Goal: Task Accomplishment & Management: Use online tool/utility

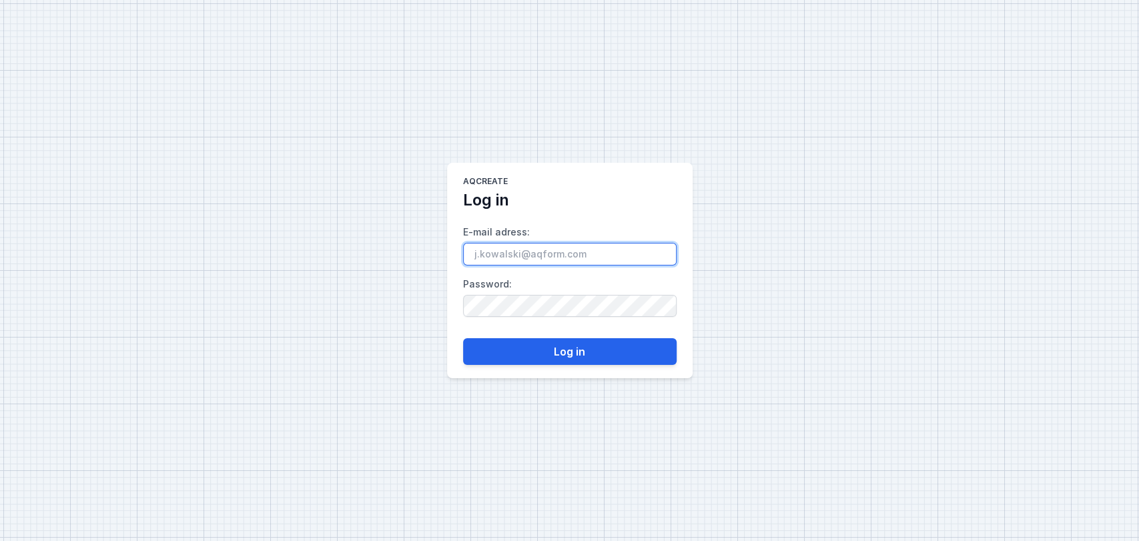
click at [520, 251] on input "E-mail adress :" at bounding box center [570, 254] width 214 height 23
type input "[EMAIL_ADDRESS][DOMAIN_NAME]"
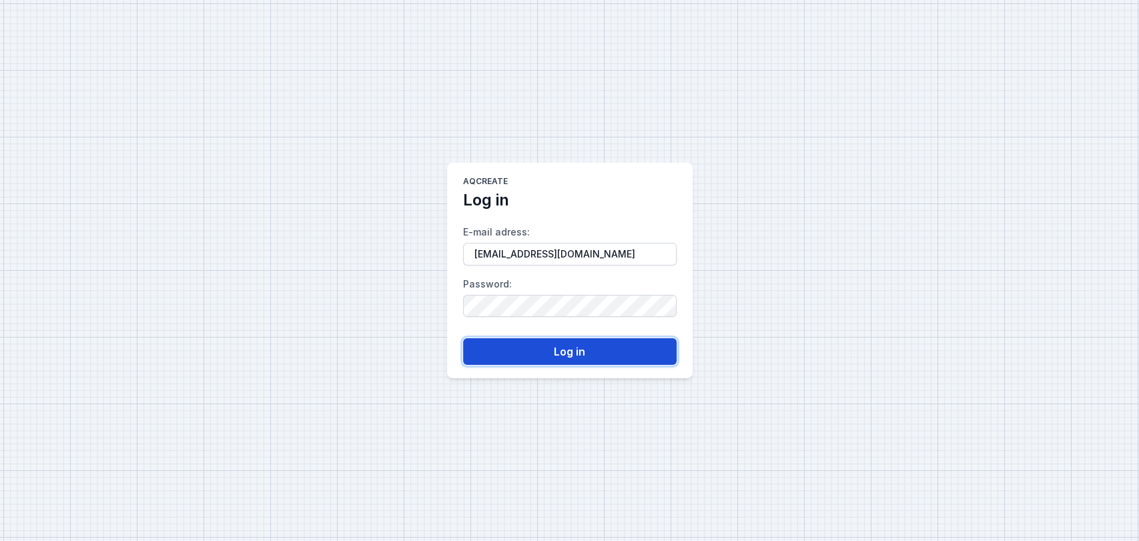
click at [575, 348] on button "Log in" at bounding box center [570, 351] width 214 height 27
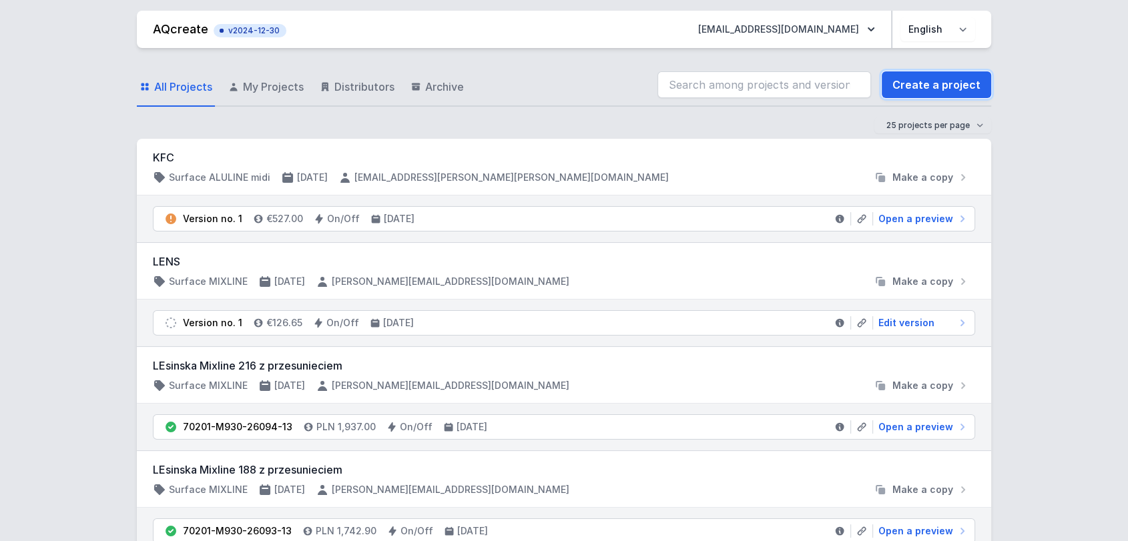
drag, startPoint x: 919, startPoint y: 77, endPoint x: 523, endPoint y: 73, distance: 395.7
click at [919, 77] on link "Create a project" at bounding box center [935, 84] width 109 height 27
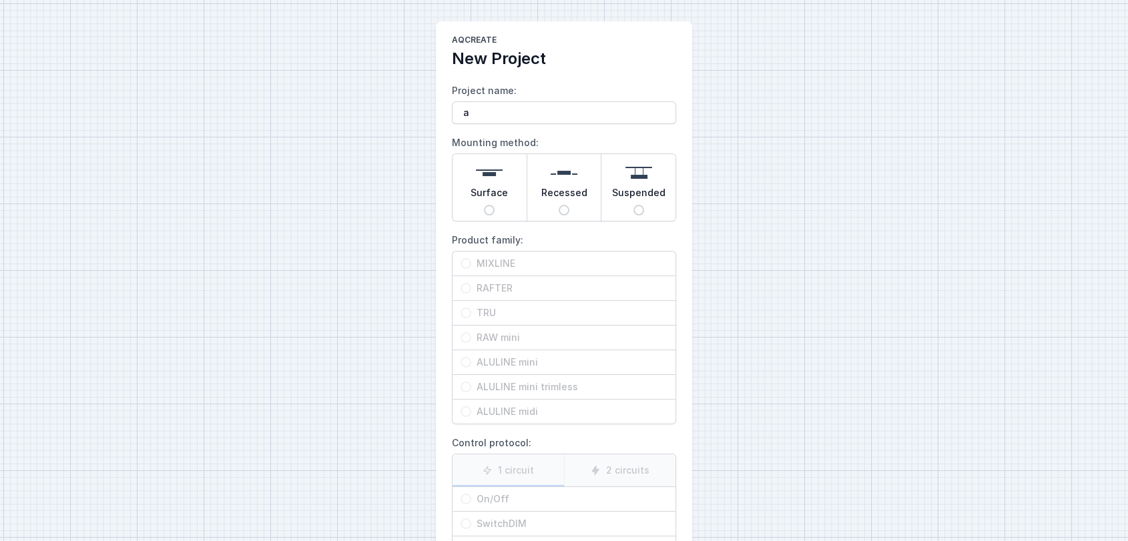
type input "a"
click at [381, 74] on div "AQcreate New Project Project name: a Mounting method: Surface Recessed Suspende…" at bounding box center [564, 334] width 1128 height 669
click at [490, 193] on span "Surface" at bounding box center [488, 195] width 37 height 19
click at [490, 205] on input "Surface" at bounding box center [489, 210] width 11 height 11
radio input "true"
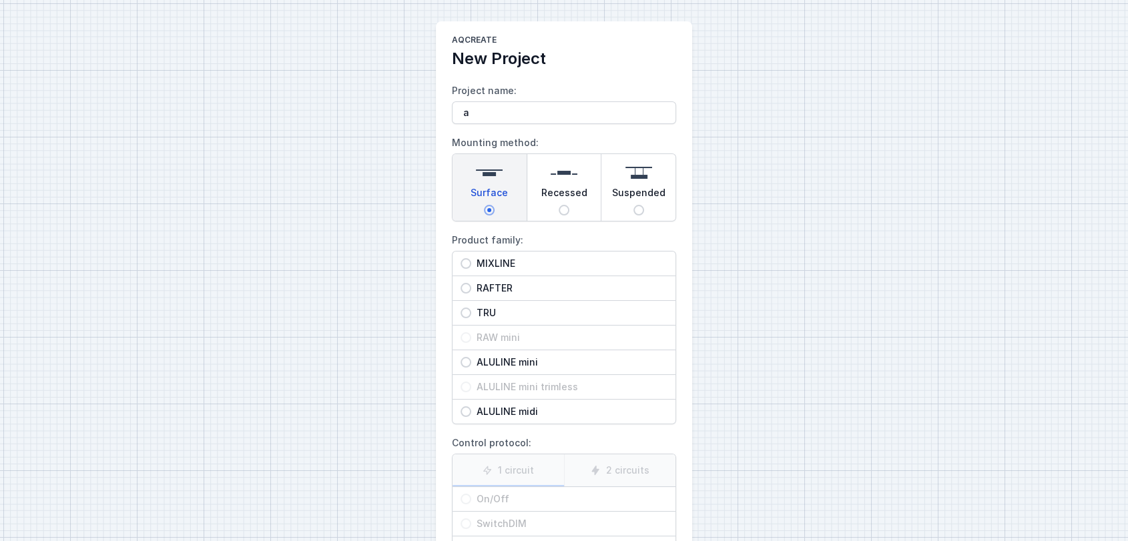
click at [493, 259] on span "MIXLINE" at bounding box center [569, 263] width 196 height 13
click at [471, 259] on input "MIXLINE" at bounding box center [465, 263] width 11 height 11
radio input "true"
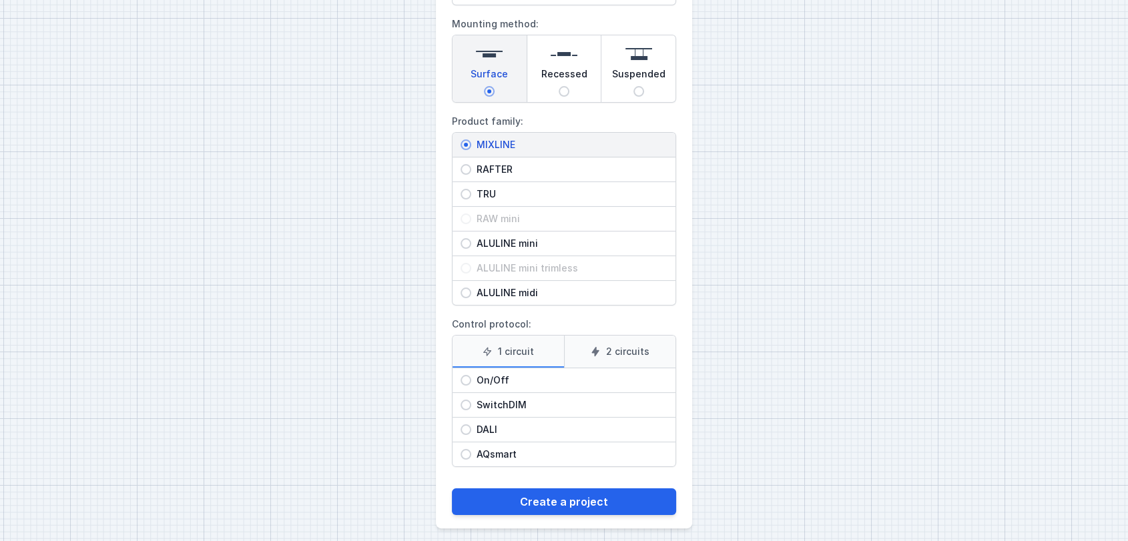
scroll to position [126, 0]
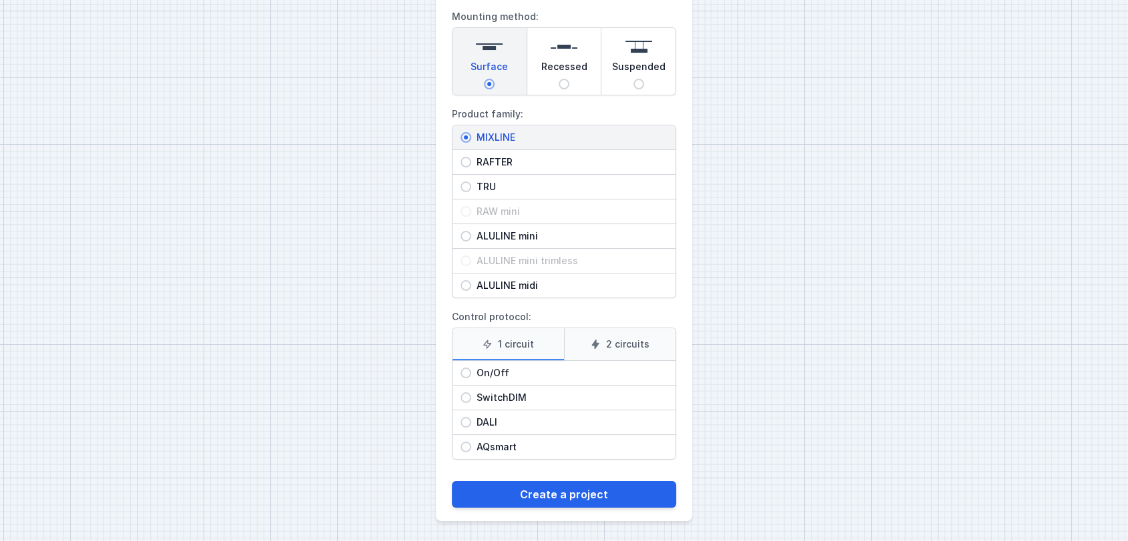
click at [460, 370] on input "On/Off" at bounding box center [465, 373] width 11 height 11
radio input "true"
click at [600, 346] on icon at bounding box center [595, 344] width 11 height 11
click at [0, 0] on input "2 circuits" at bounding box center [0, 0] width 0 height 0
click at [497, 334] on label "1 circuit" at bounding box center [507, 344] width 111 height 32
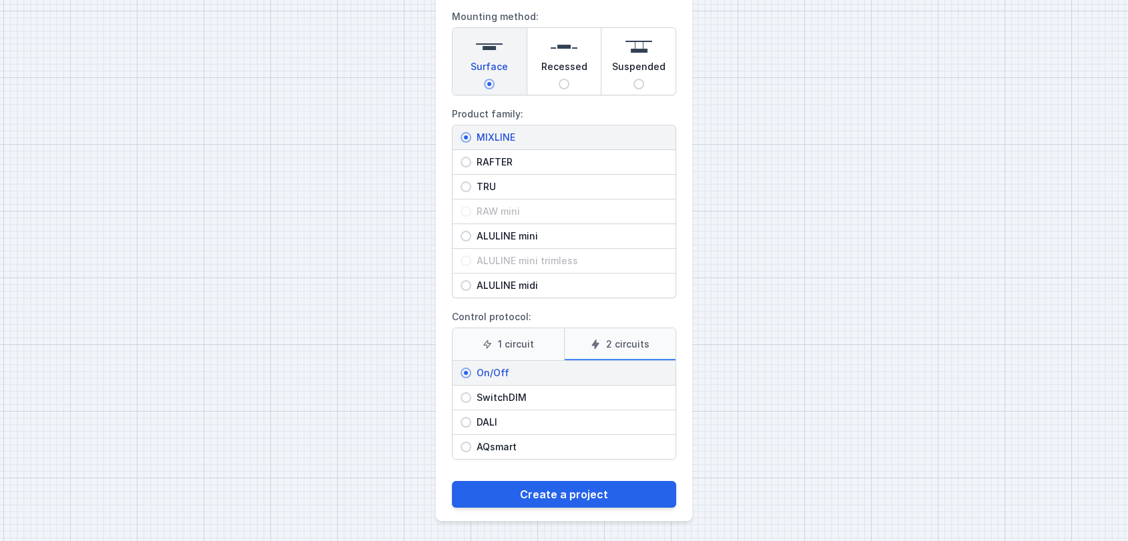
click at [0, 0] on input "1 circuit" at bounding box center [0, 0] width 0 height 0
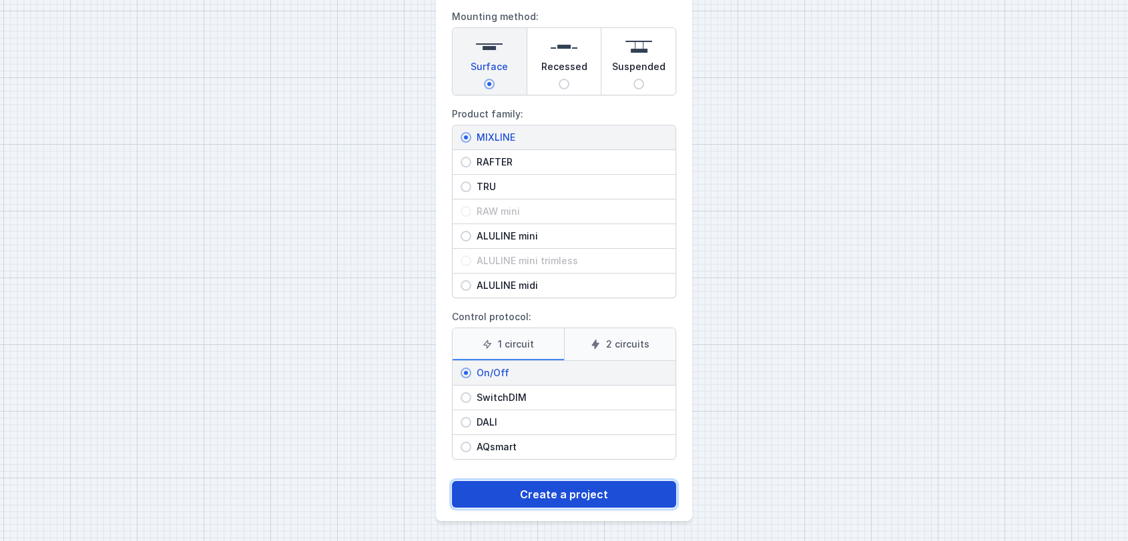
click at [578, 494] on button "Create a project" at bounding box center [564, 494] width 224 height 27
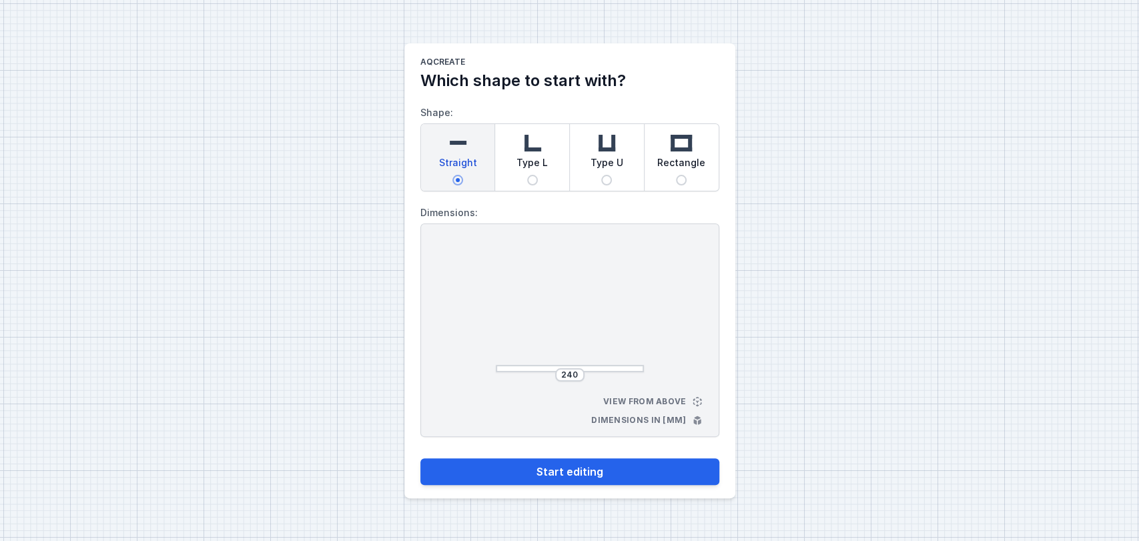
click at [683, 177] on input "Rectangle" at bounding box center [681, 180] width 11 height 11
radio input "true"
click at [540, 161] on span "Type L" at bounding box center [531, 165] width 31 height 19
click at [538, 175] on input "Type L" at bounding box center [532, 180] width 11 height 11
radio input "true"
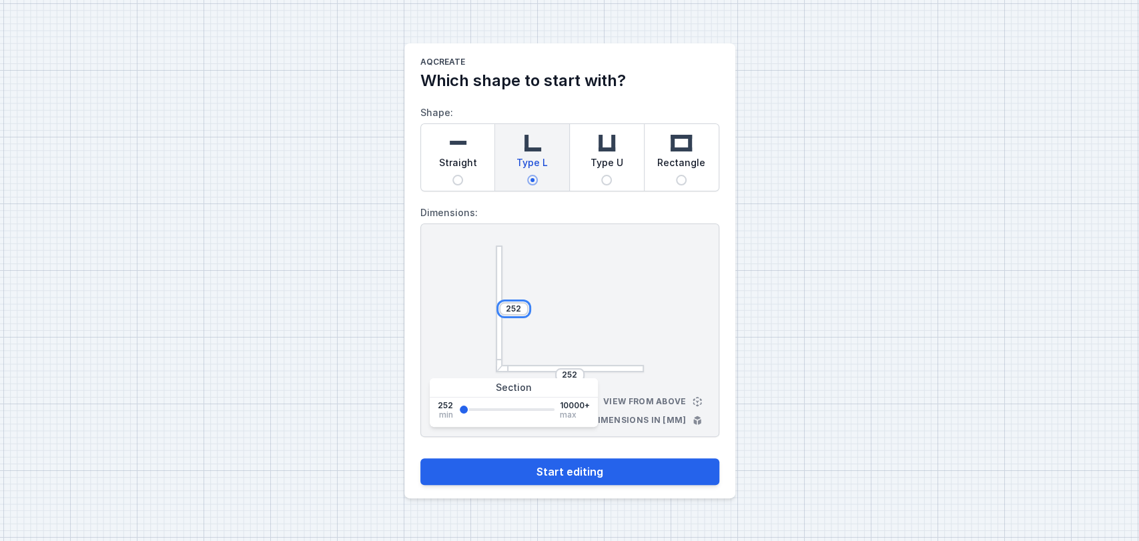
drag, startPoint x: 522, startPoint y: 307, endPoint x: 414, endPoint y: 274, distance: 112.5
click at [414, 274] on main "AQcreate Which shape to start with? Shape: Straight Type L Type U Rectangle Dim…" at bounding box center [569, 270] width 331 height 455
type input "2500"
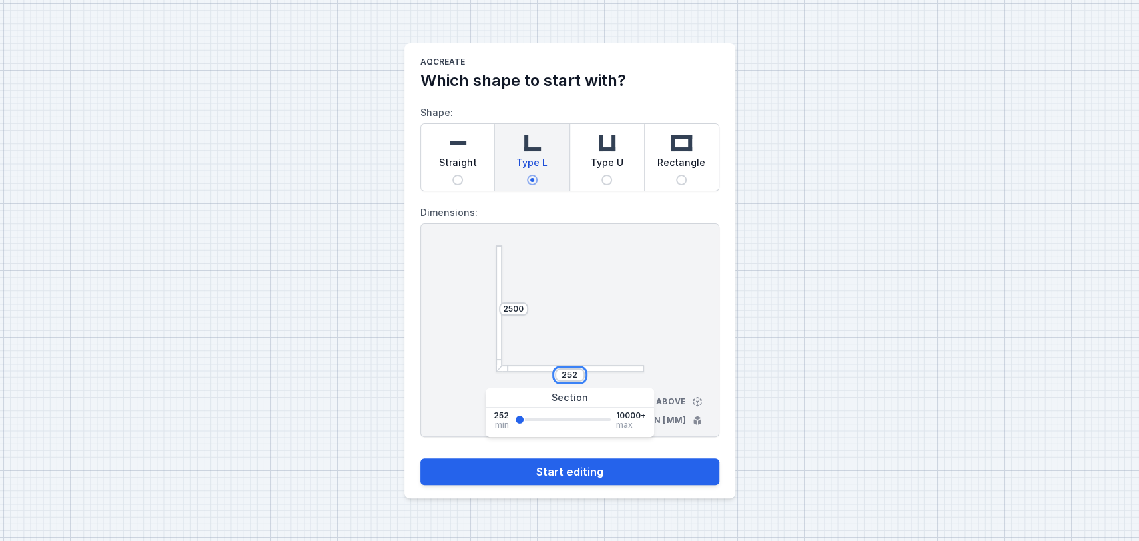
drag, startPoint x: 578, startPoint y: 375, endPoint x: 473, endPoint y: 368, distance: 105.0
click at [473, 368] on div "2500 252 View from above Dimensions in [mm]" at bounding box center [569, 331] width 299 height 214
type input "4500"
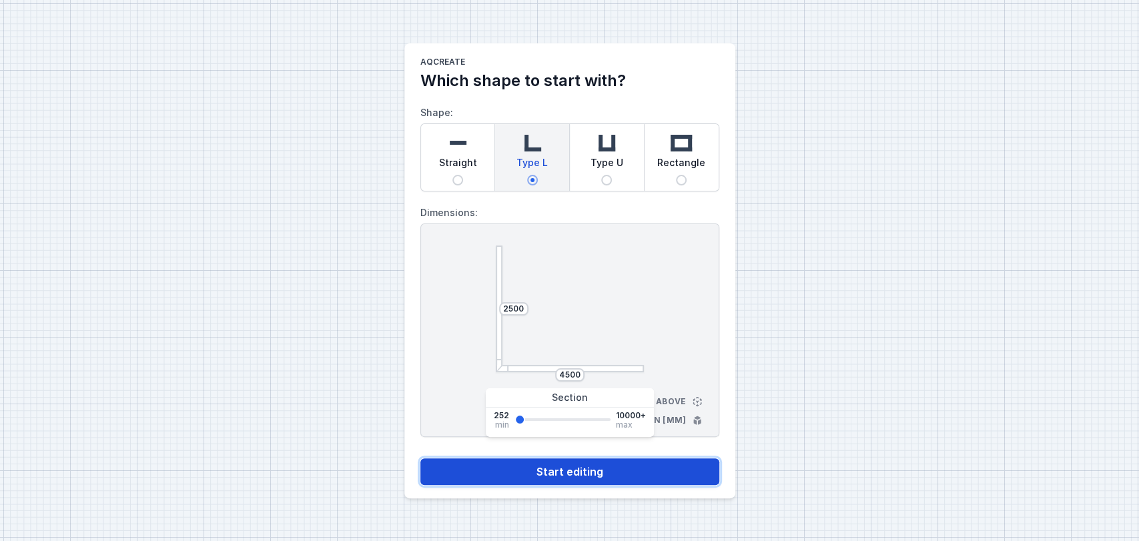
click at [602, 466] on button "Start editing" at bounding box center [569, 471] width 299 height 27
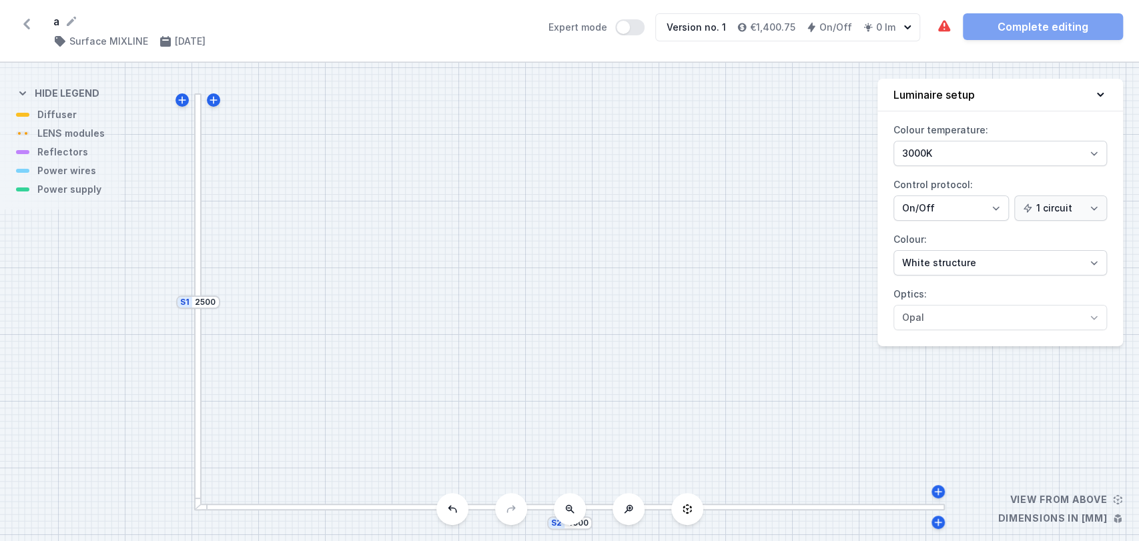
click at [337, 508] on div at bounding box center [320, 507] width 253 height 7
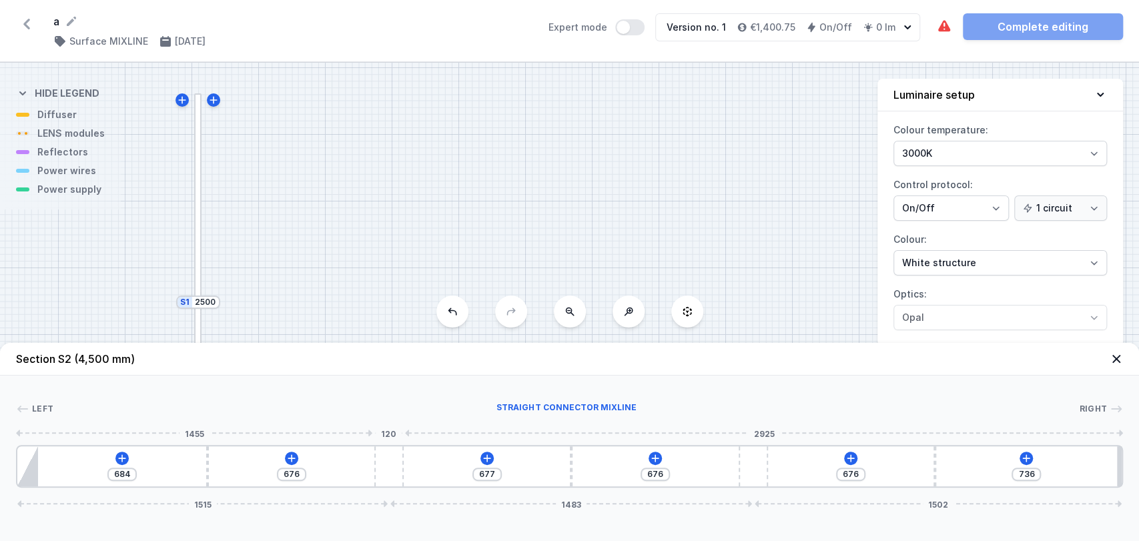
type input "596"
type input "756"
type input "567"
type input "785"
type input "550"
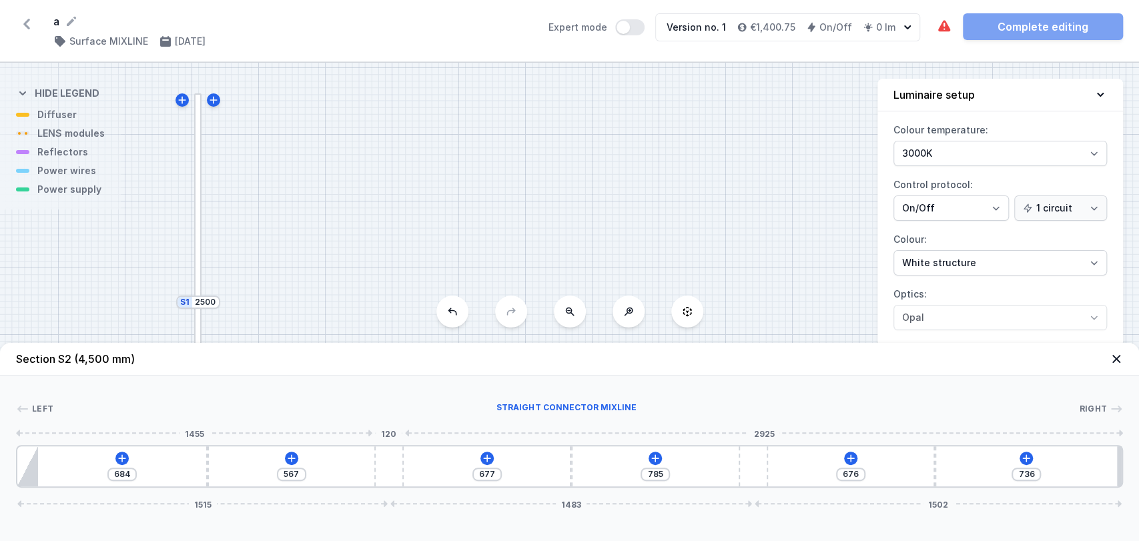
type input "802"
type input "508"
type input "844"
type input "1118"
type input "928"
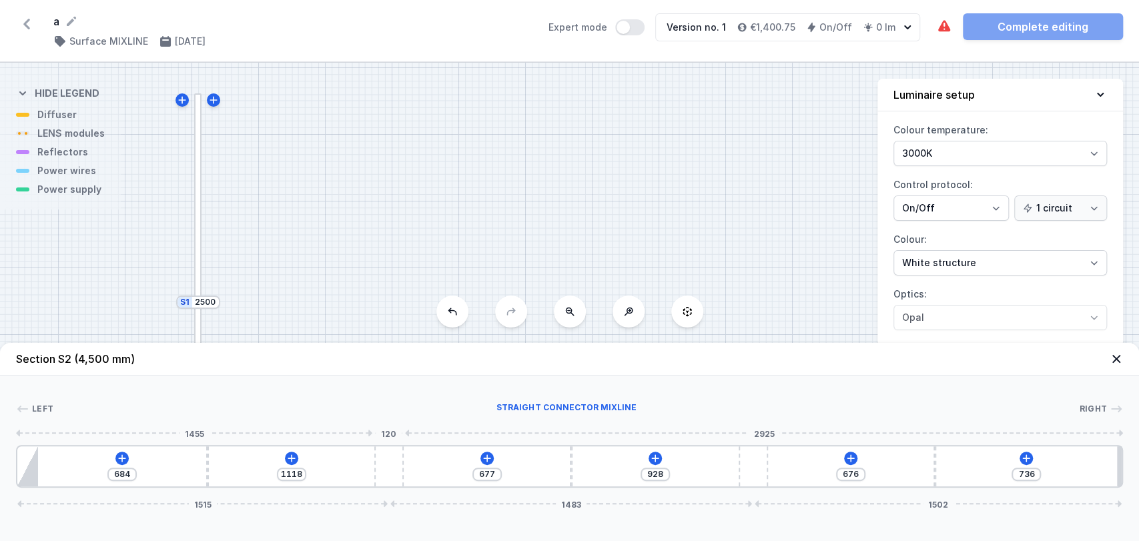
type input "1073"
type input "973"
type input "1014"
type input "1032"
type input "955"
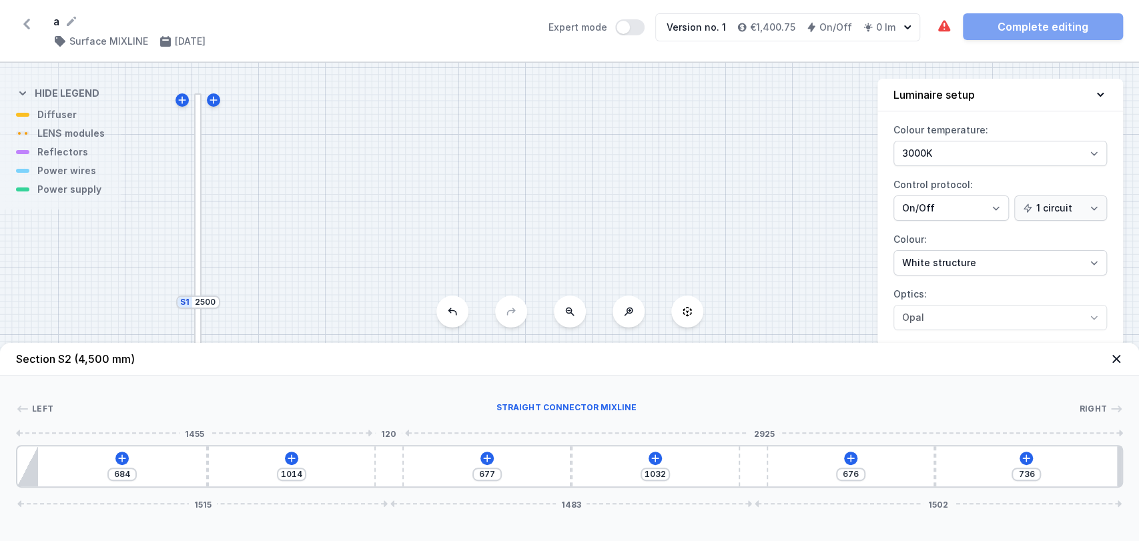
type input "1091"
type input "920"
type input "1126"
type input "882"
type input "1164"
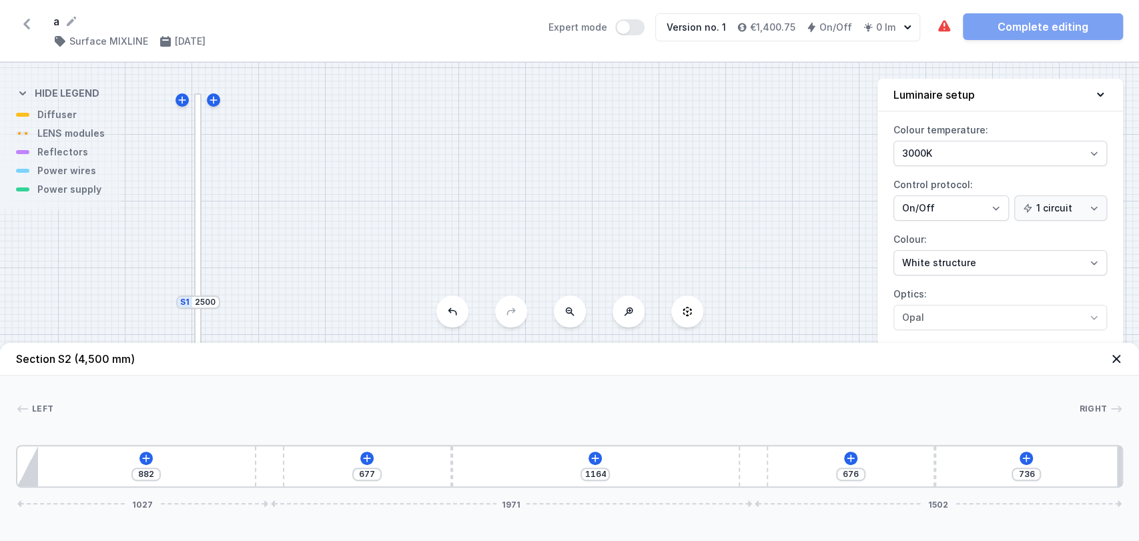
type input "880"
type input "1166"
type input "877"
type input "1169"
type input "904"
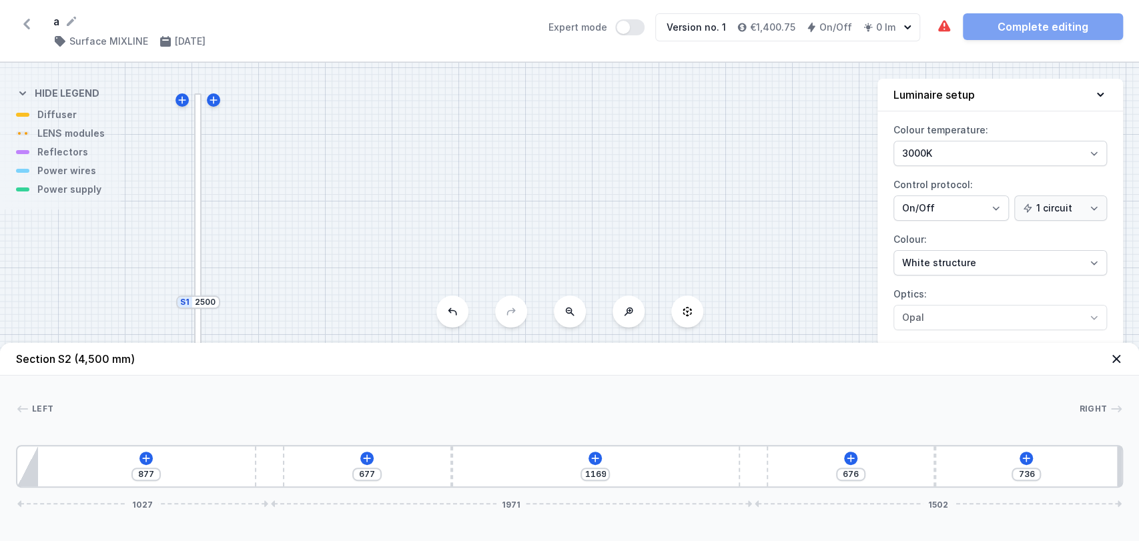
type input "1142"
type input "968"
type input "1078"
type input "1076"
type input "970"
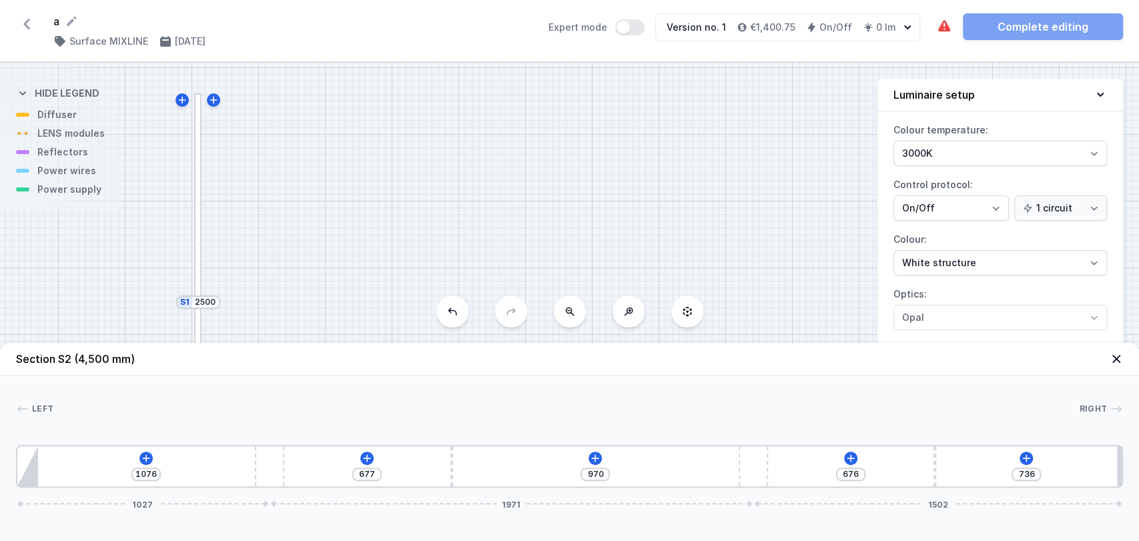
type input "631"
type input "767"
type input "744"
type input "654"
type input "814"
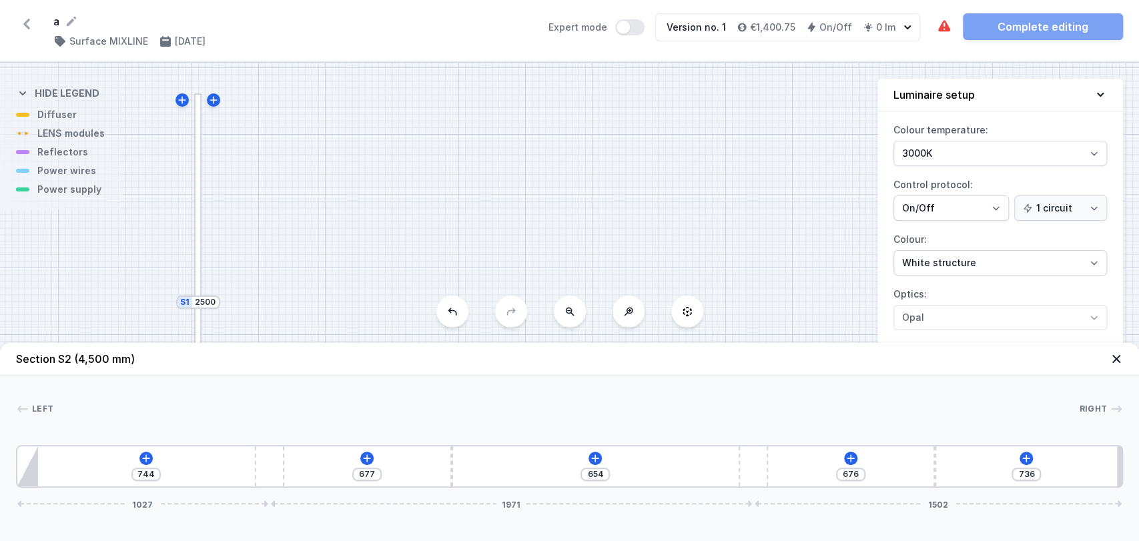
type input "584"
type input "900"
type input "498"
type input "937"
type input "1148"
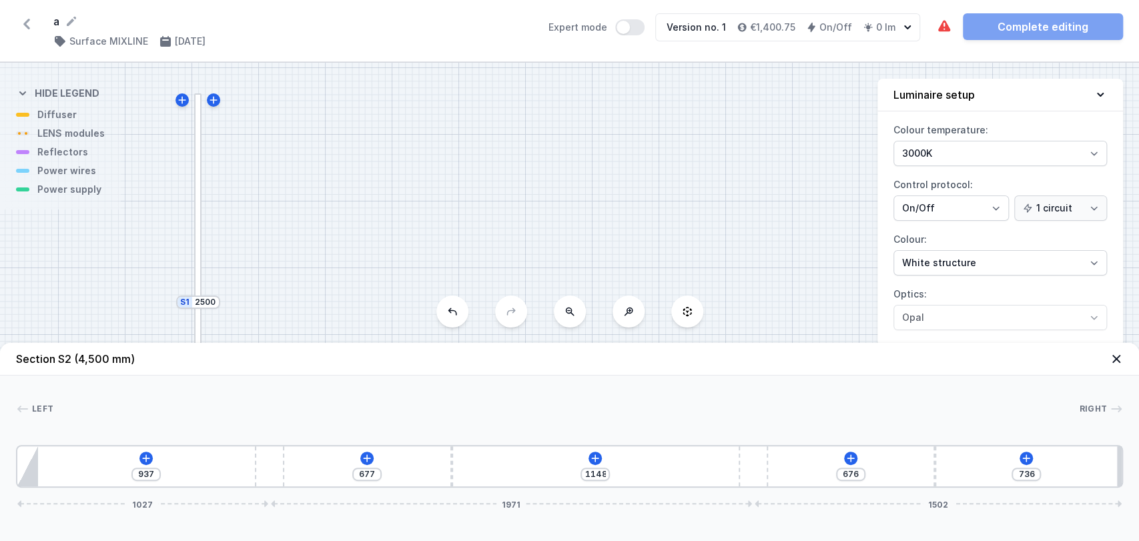
type input "945"
type input "1140"
type input "950"
type input "1135"
type input "929"
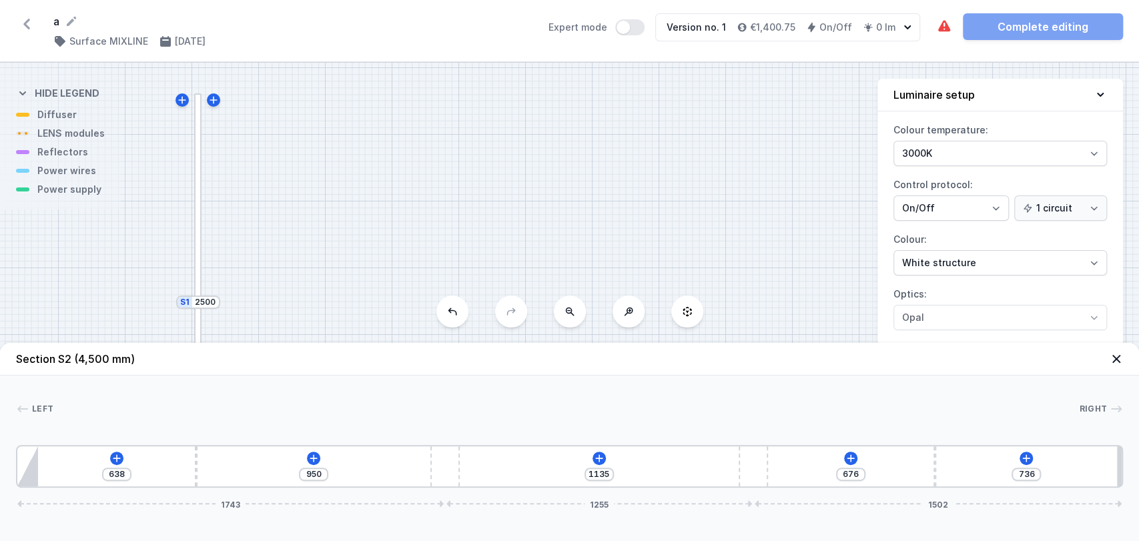
type input "1156"
type input "816"
type input "629"
type input "548"
type input "897"
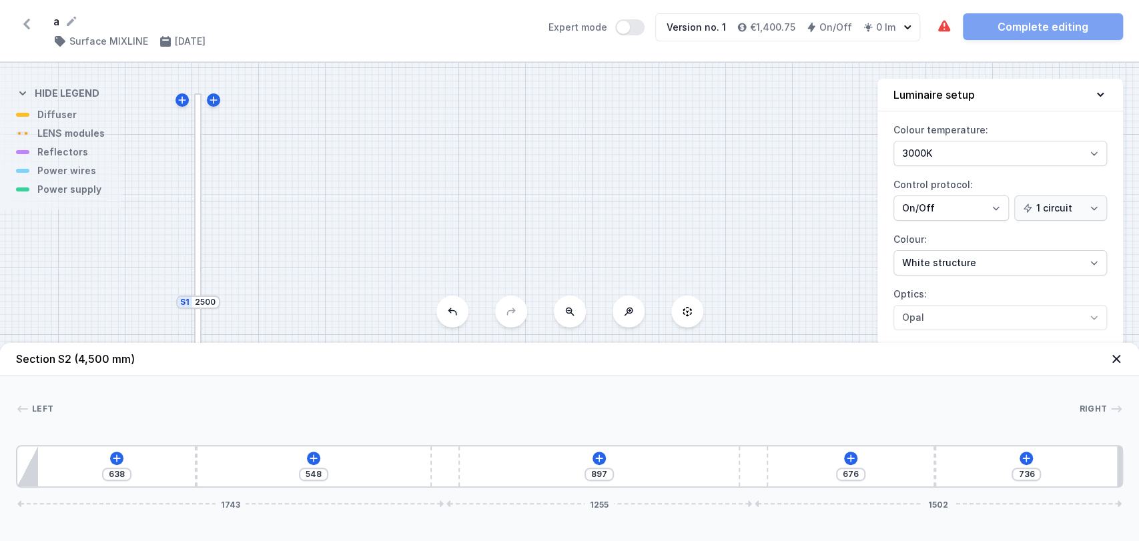
type input "1033"
type input "1060"
type input "933"
type input "1160"
type input "877"
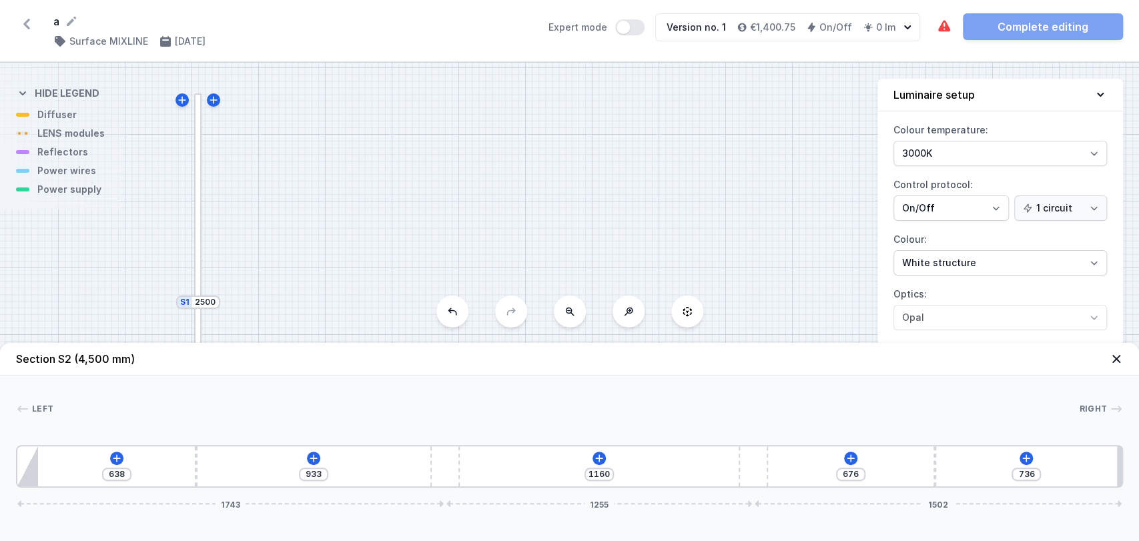
type input "1216"
type input "869"
type input "1224"
type input "861"
type input "1232"
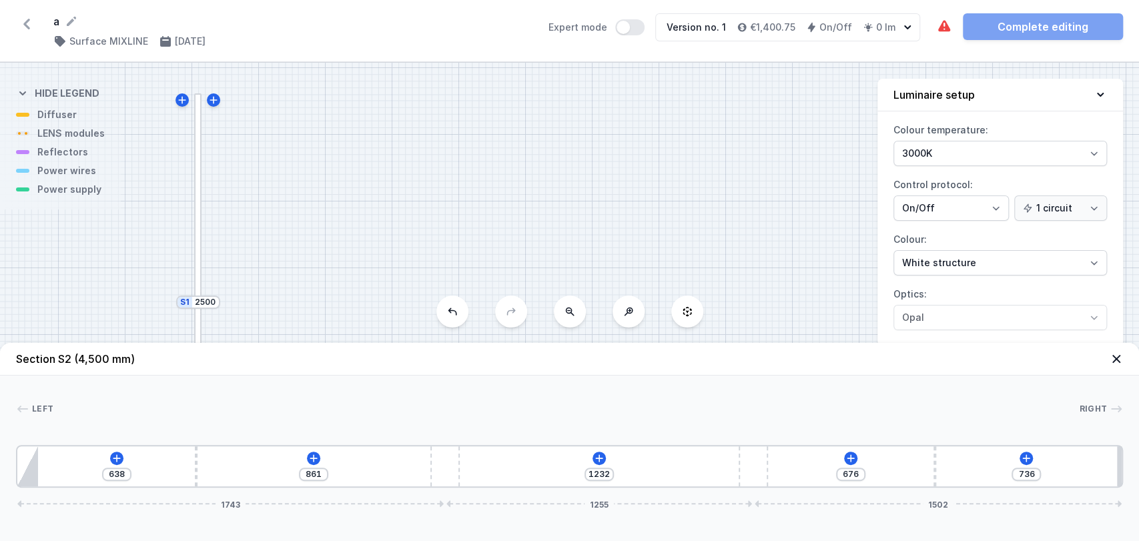
type input "885"
type input "1208"
type input "933"
type input "1160"
type input "1030"
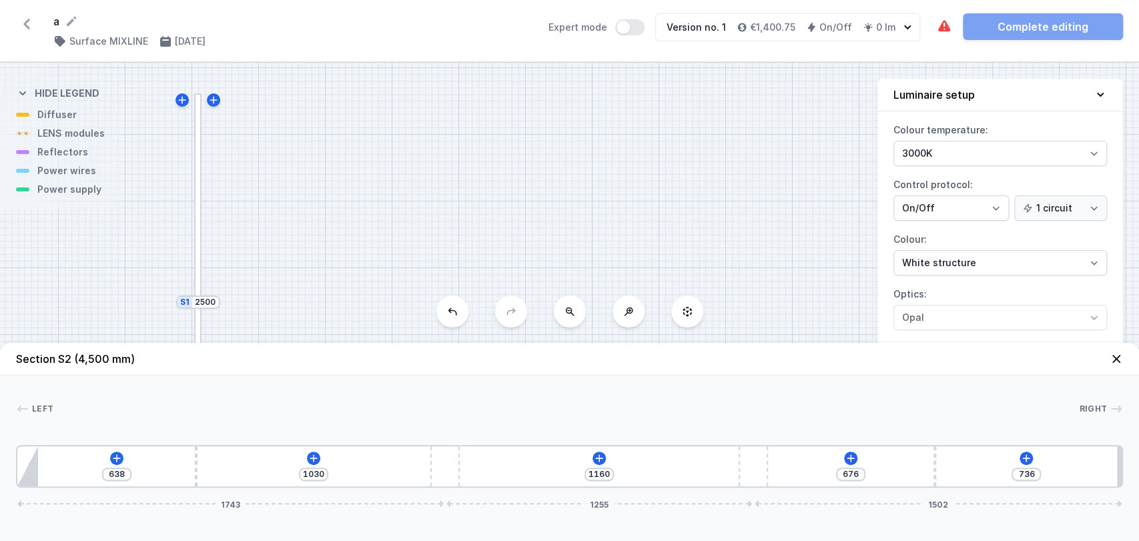
type input "1063"
type input "583"
type input "910"
type input "779"
type input "714"
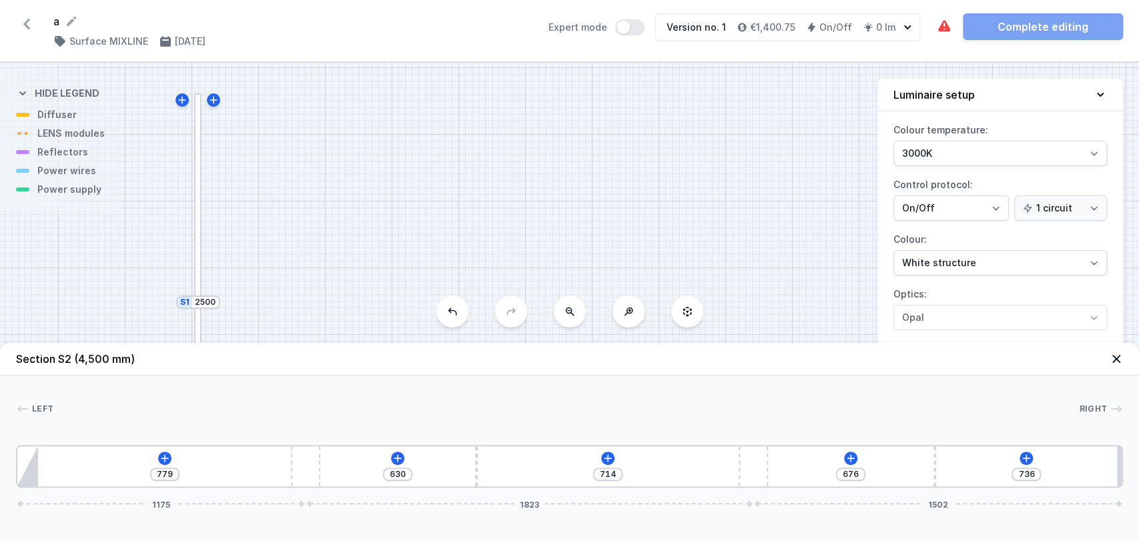
type input "870"
type input "623"
type input "929"
type input "564"
type input "969"
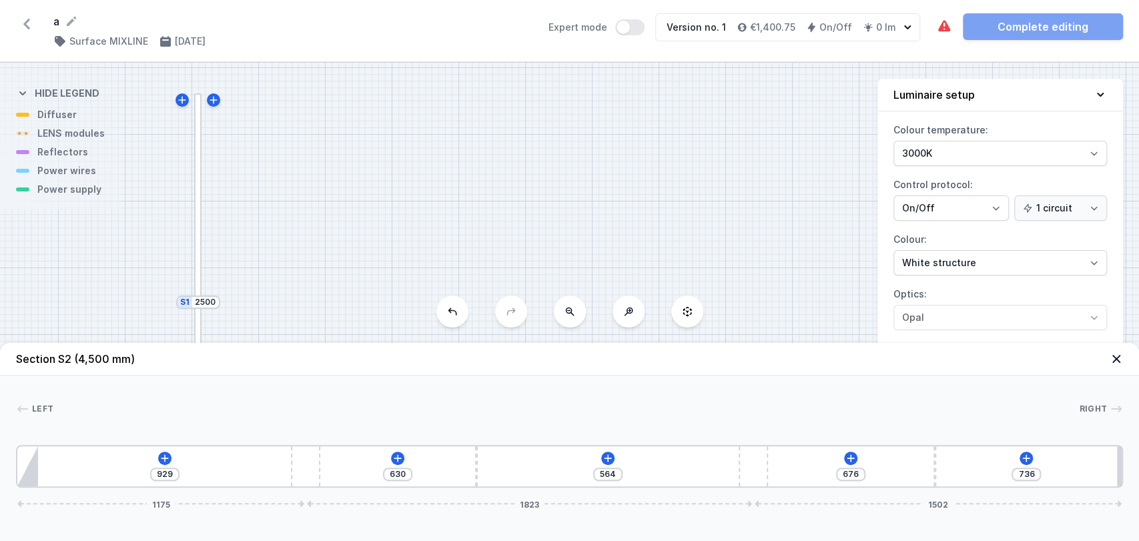
type input "1164"
type input "977"
type input "1156"
type input "939"
type input "592"
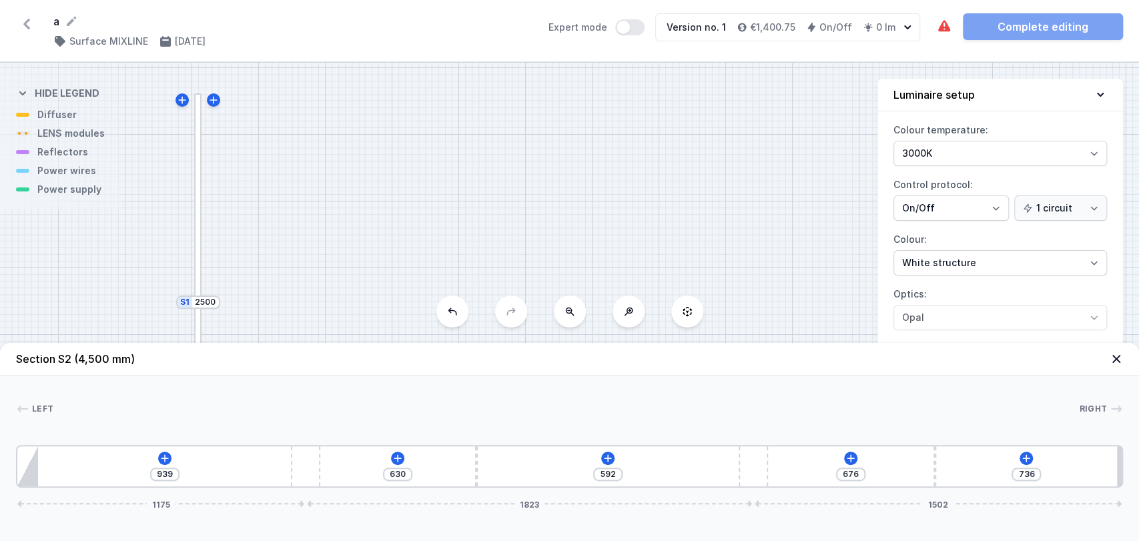
type input "666"
type input "865"
type input "1076"
type input "1055"
type input "974"
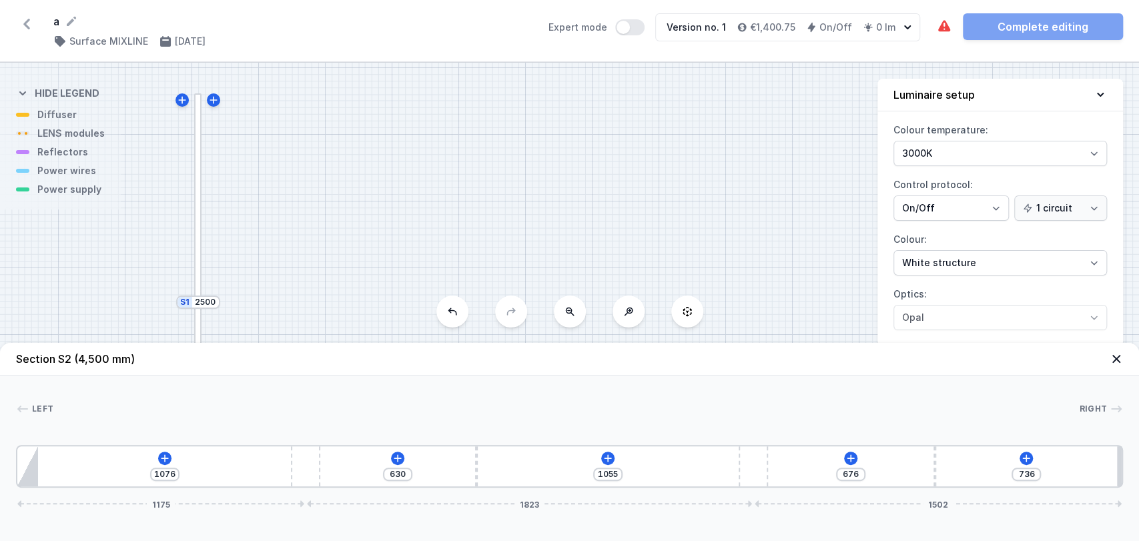
type input "1157"
type input "933"
type input "1198"
type input "941"
type input "1190"
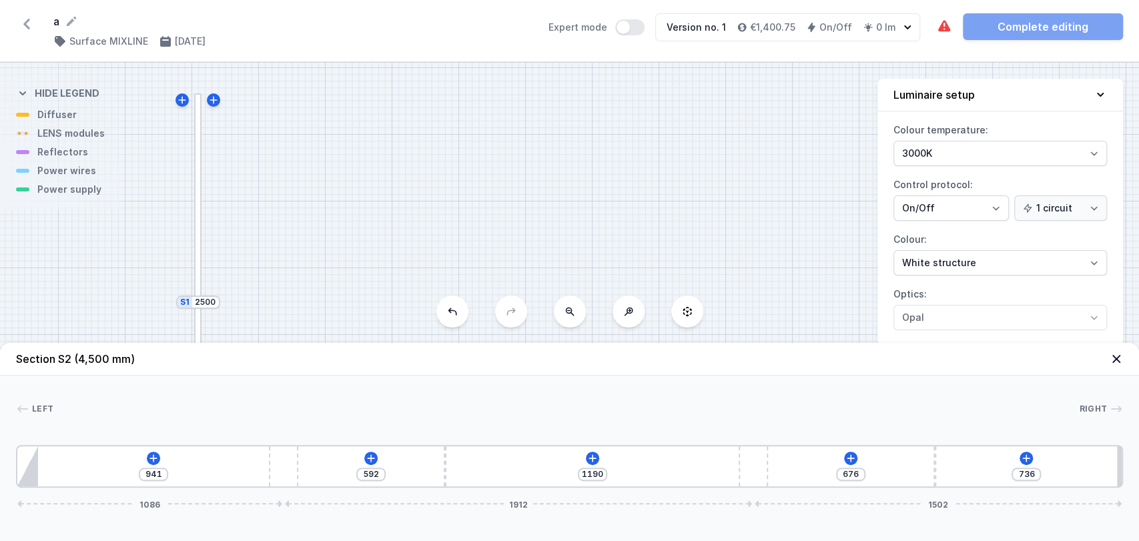
type input "1000"
type input "1131"
type input "583"
type input "948"
type input "797"
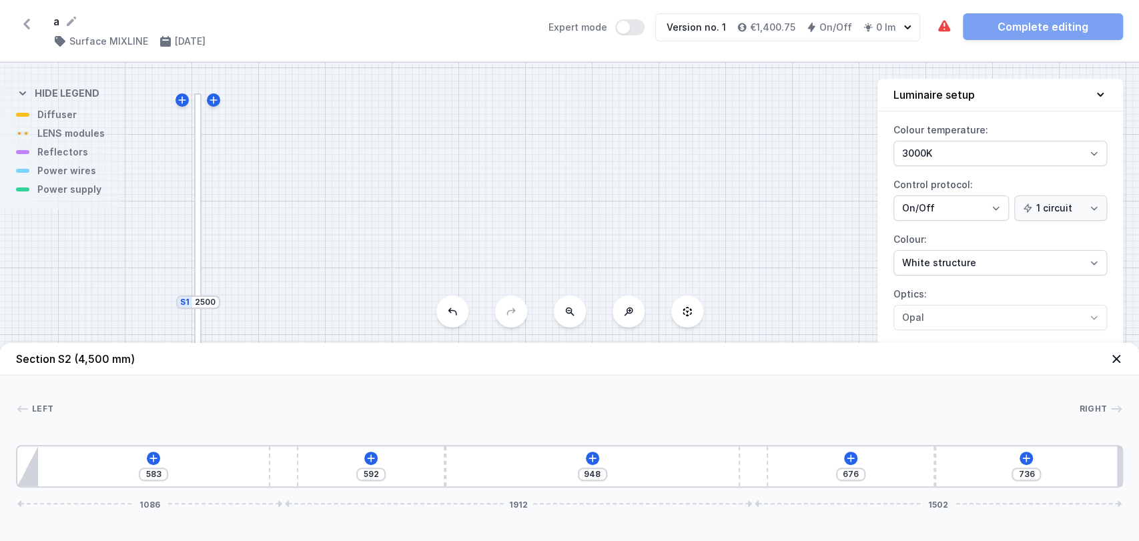
type input "734"
type input "1004"
type input "1129"
type input "1082"
type input "1051"
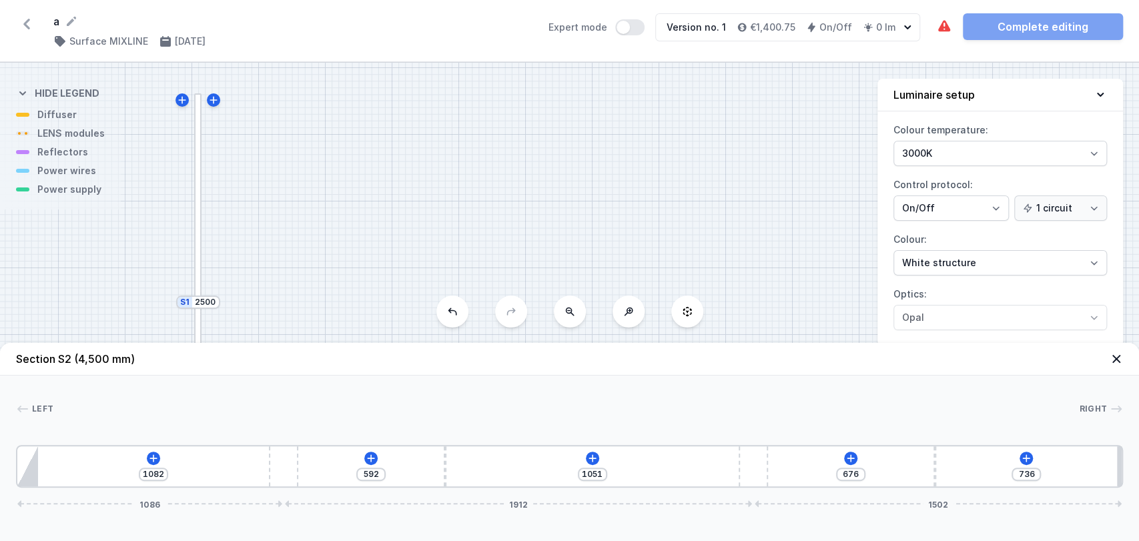
type input "1127"
type input "1006"
type input "1135"
type input "998"
type input "1106"
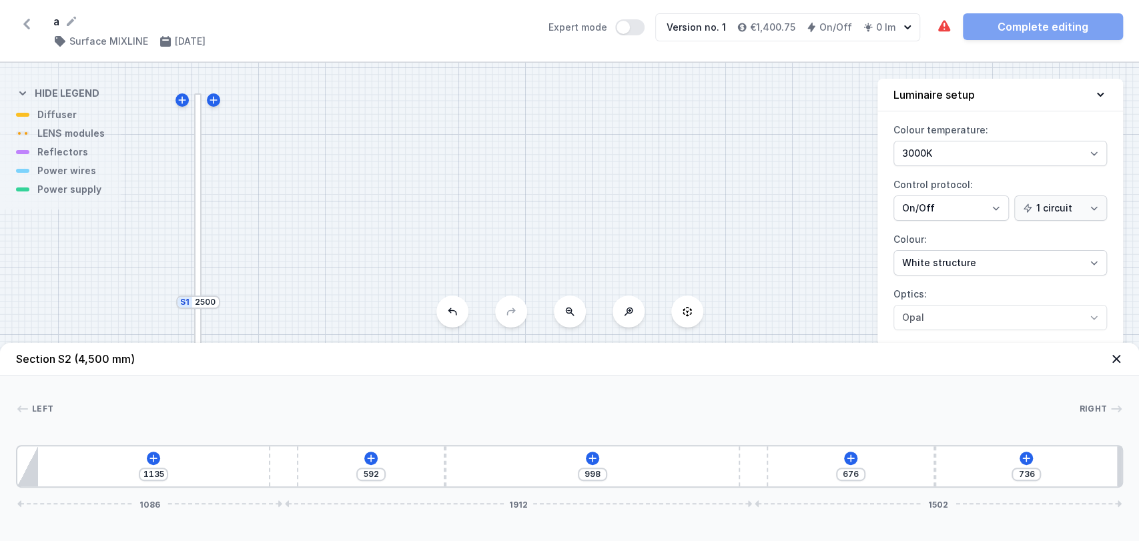
type input "1027"
type input "1066"
type input "1067"
type input "948"
type input "587"
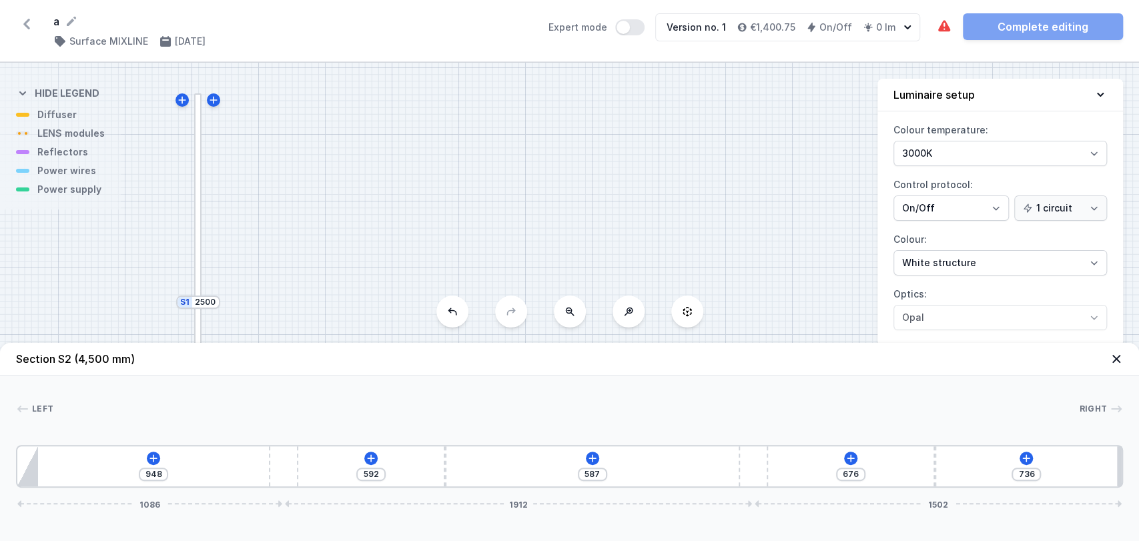
type input "808"
type input "727"
type input "773"
type input "762"
type input "765"
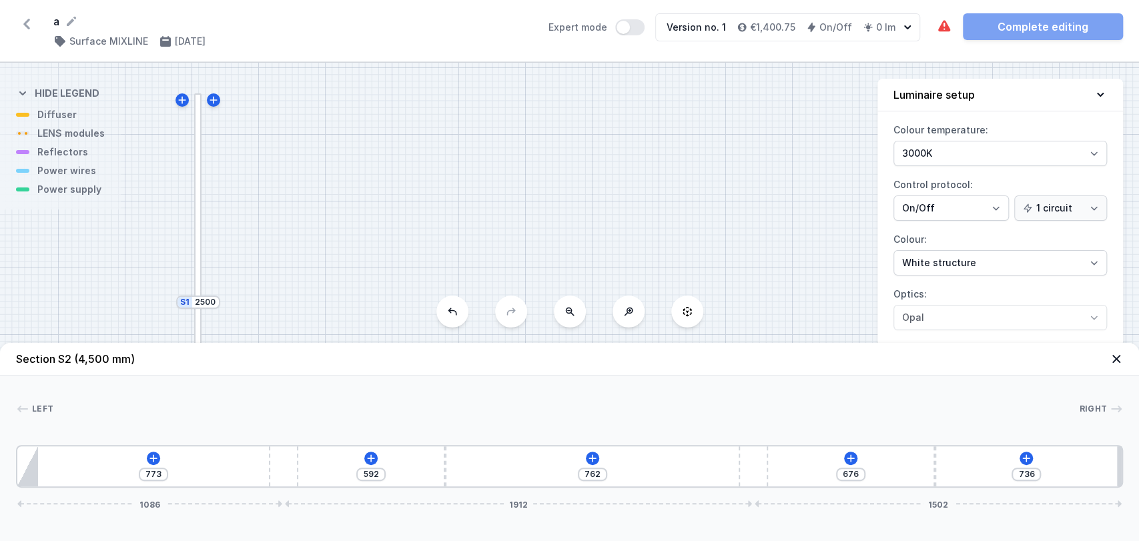
type input "770"
type input "784"
type input "751"
type input "811"
type input "724"
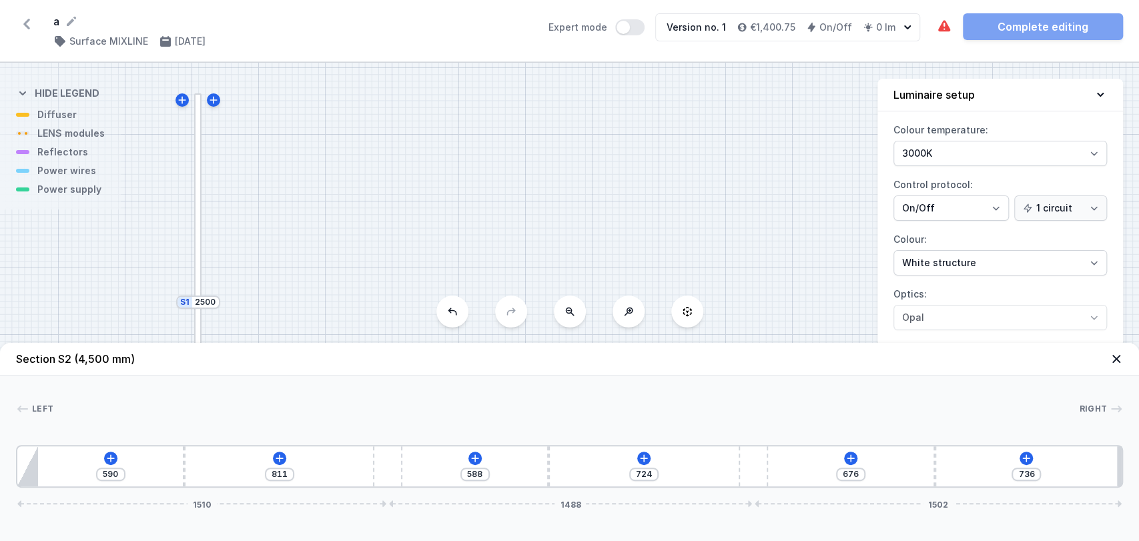
type input "862"
type input "673"
type input "953"
type input "1180"
type input "1004"
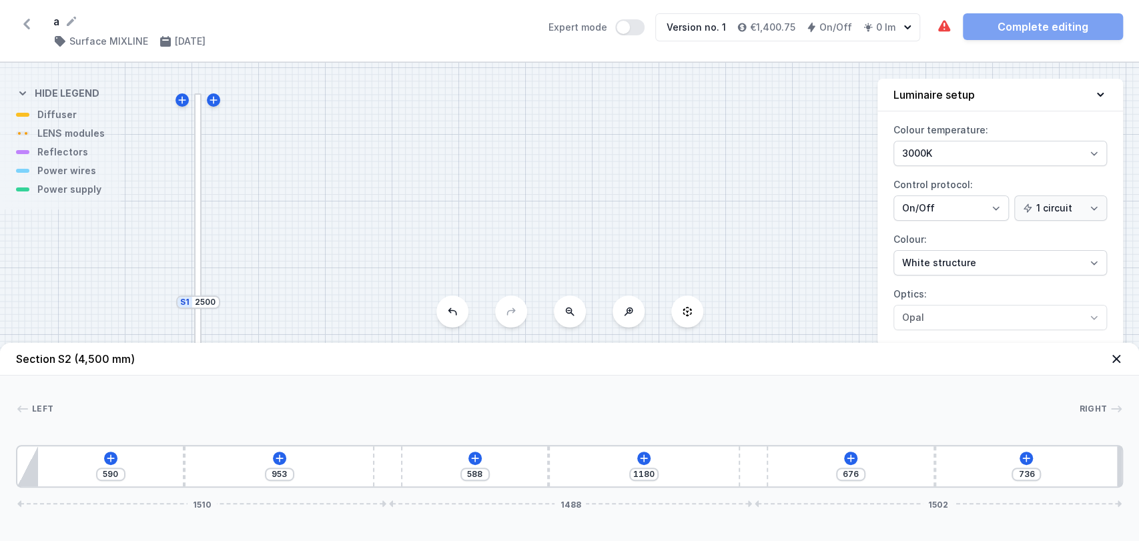
type input "1129"
type input "1023"
type input "1110"
type input "1031"
type input "1102"
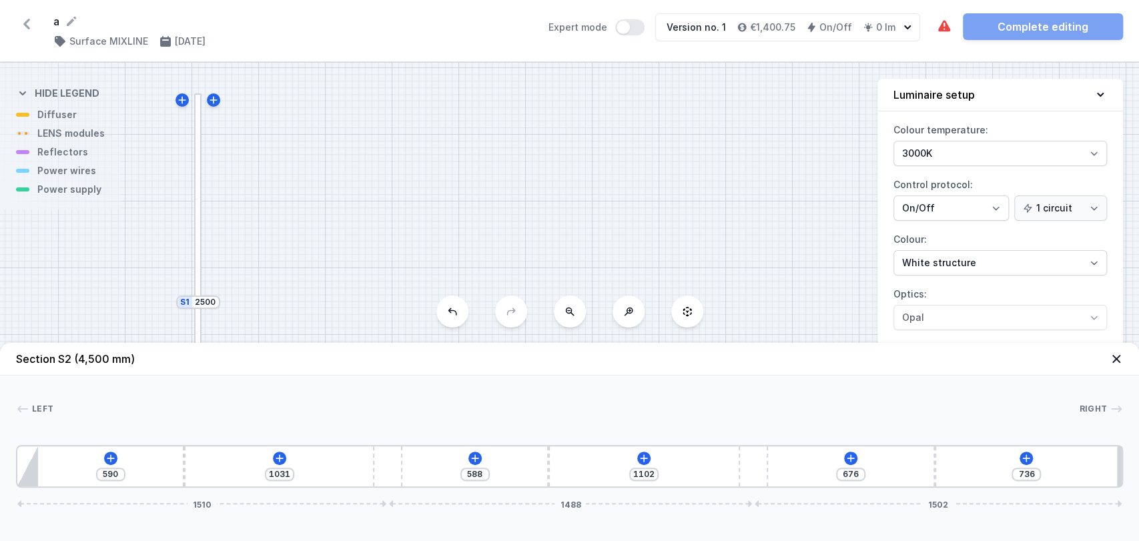
type input "1012"
type input "1121"
type input "889"
type input "617"
type input "789"
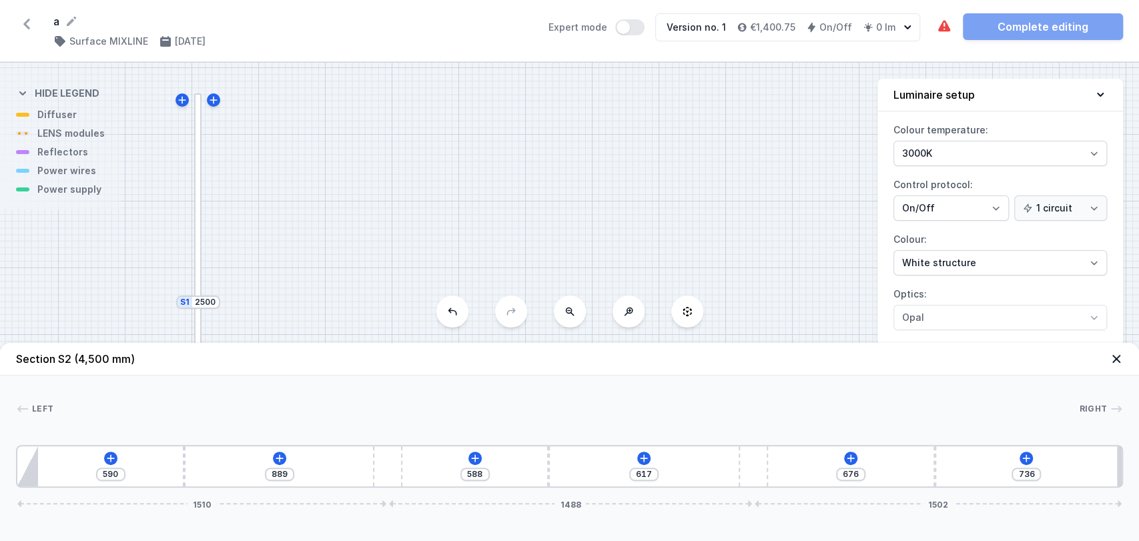
type input "717"
type input "714"
type input "792"
type input "669"
type input "837"
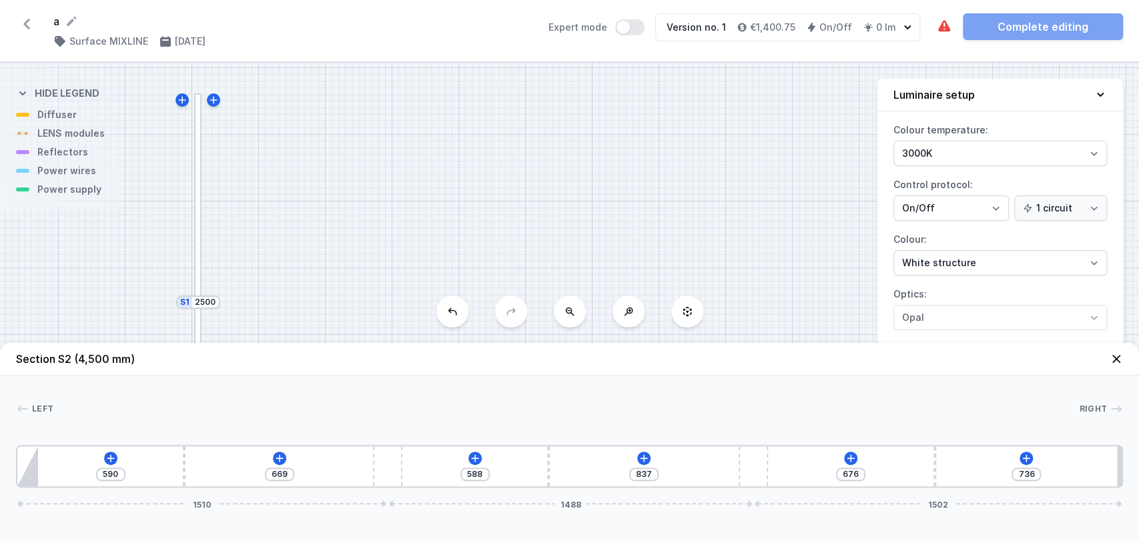
type input "650"
type input "856"
type input "644"
type input "862"
type input "647"
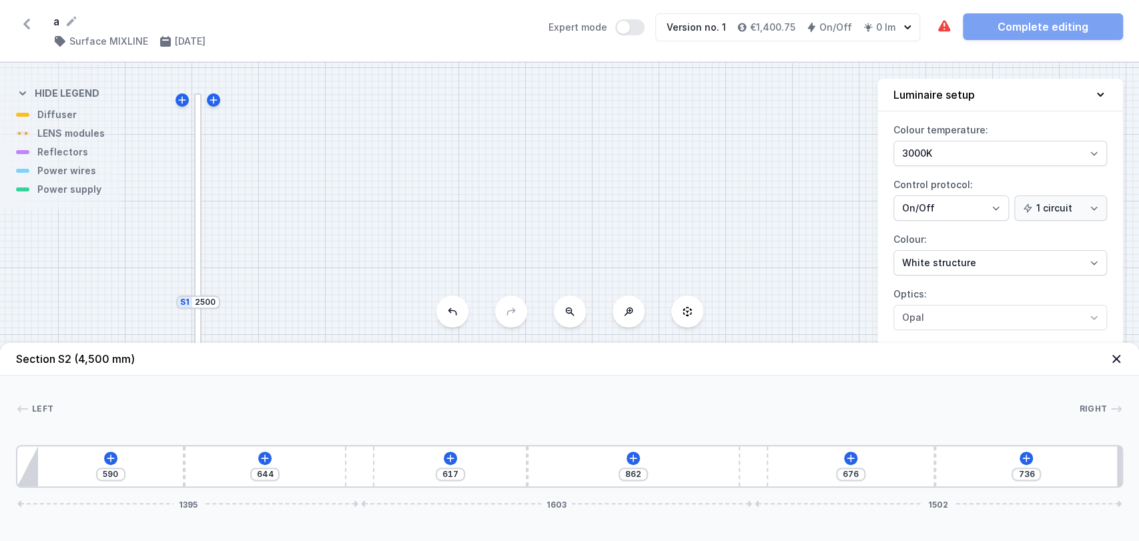
type input "859"
type input "695"
type input "811"
type input "765"
type input "741"
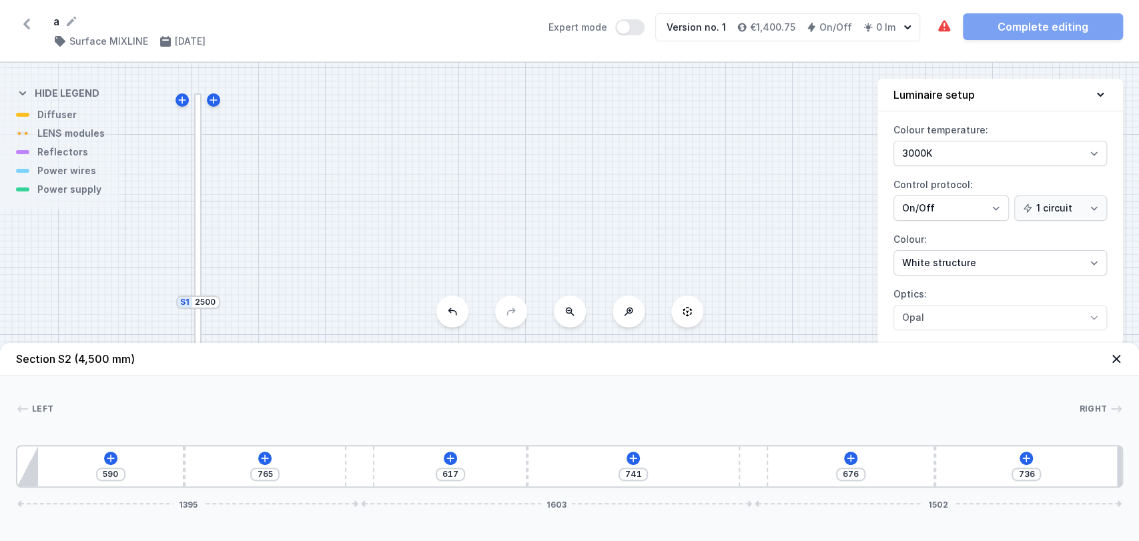
type input "846"
type input "660"
type input "907"
type input "599"
type input "942"
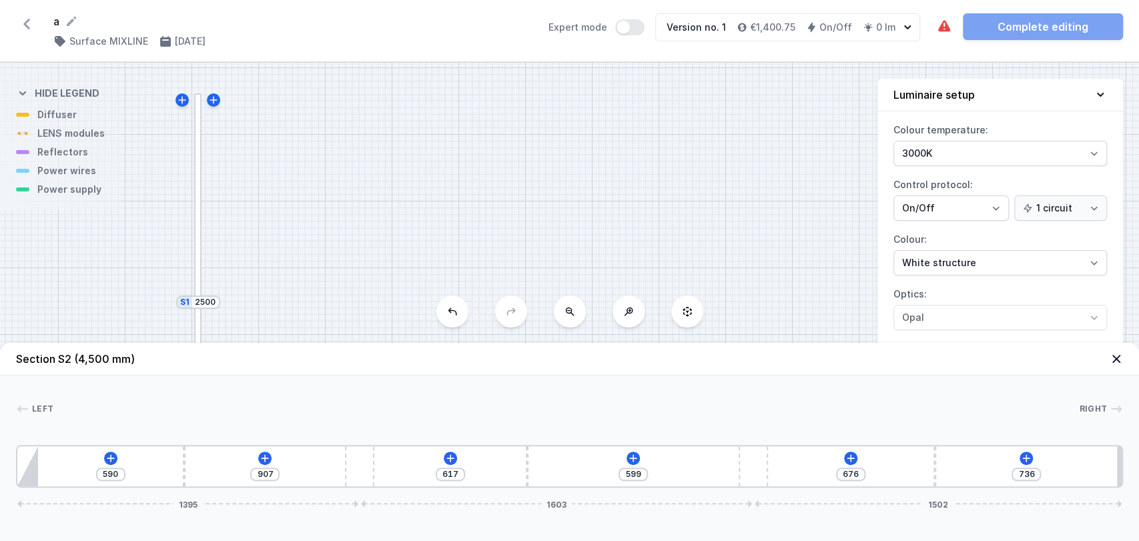
type input "564"
type input "945"
type input "561"
type input "913"
type input "593"
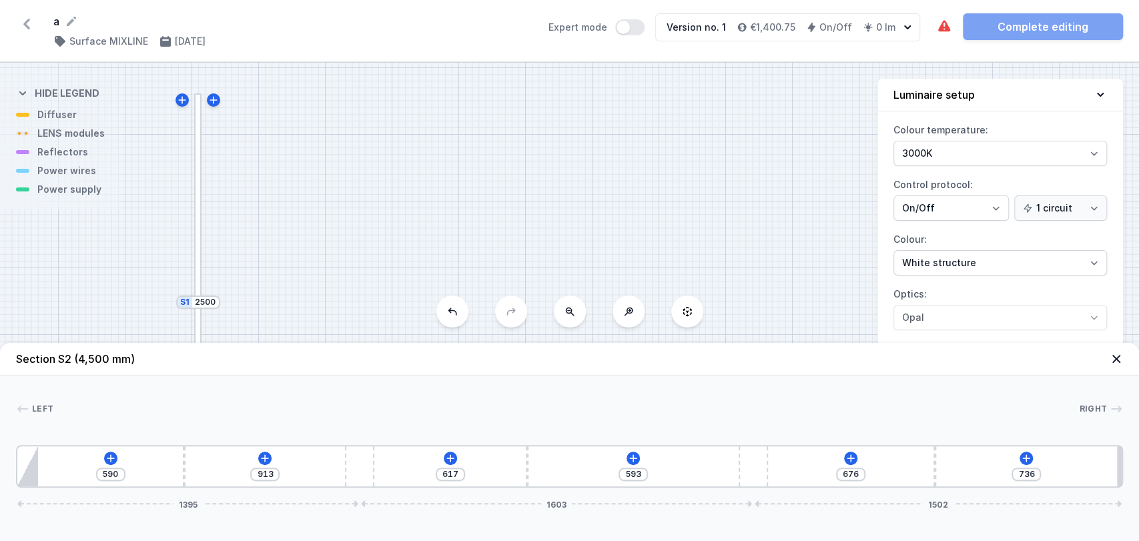
type input "789"
type input "717"
type input "580"
type input "926"
type input "869"
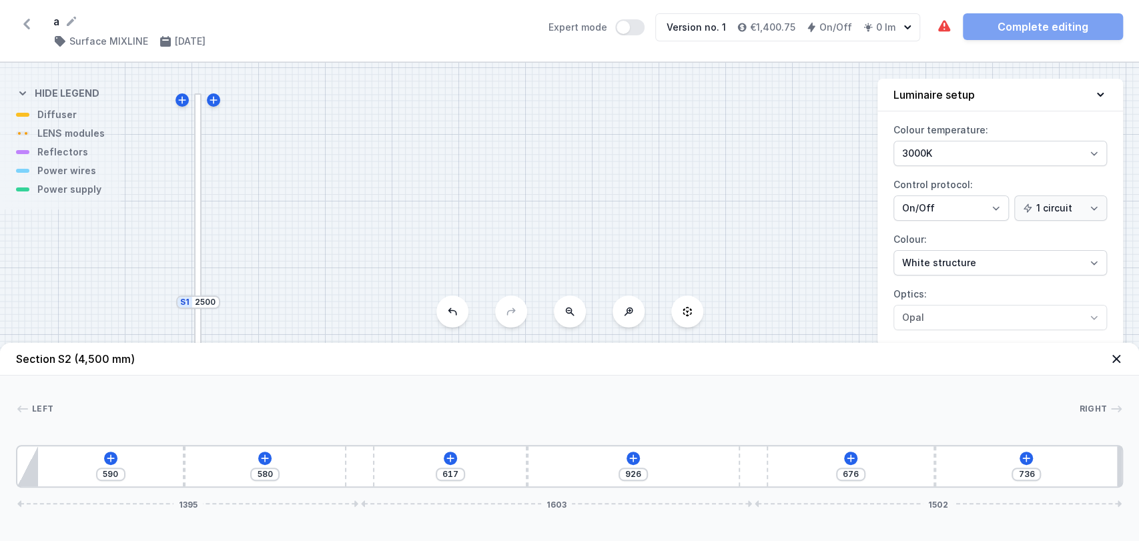
type input "1237"
type input "773"
type input "1333"
type input "743"
type input "1363"
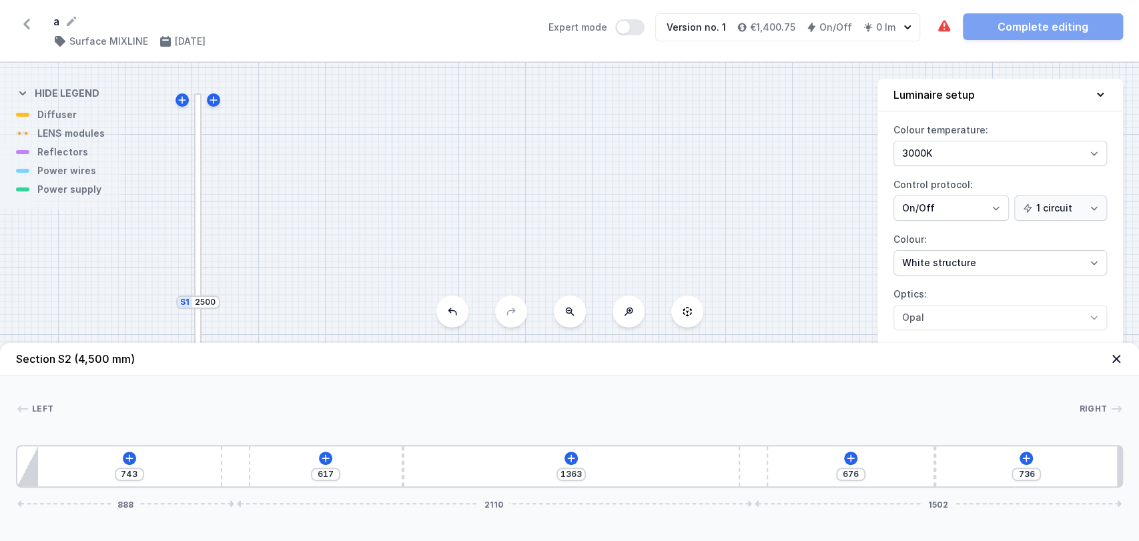
type input "738"
type input "1368"
type input "829"
type input "1277"
type input "939"
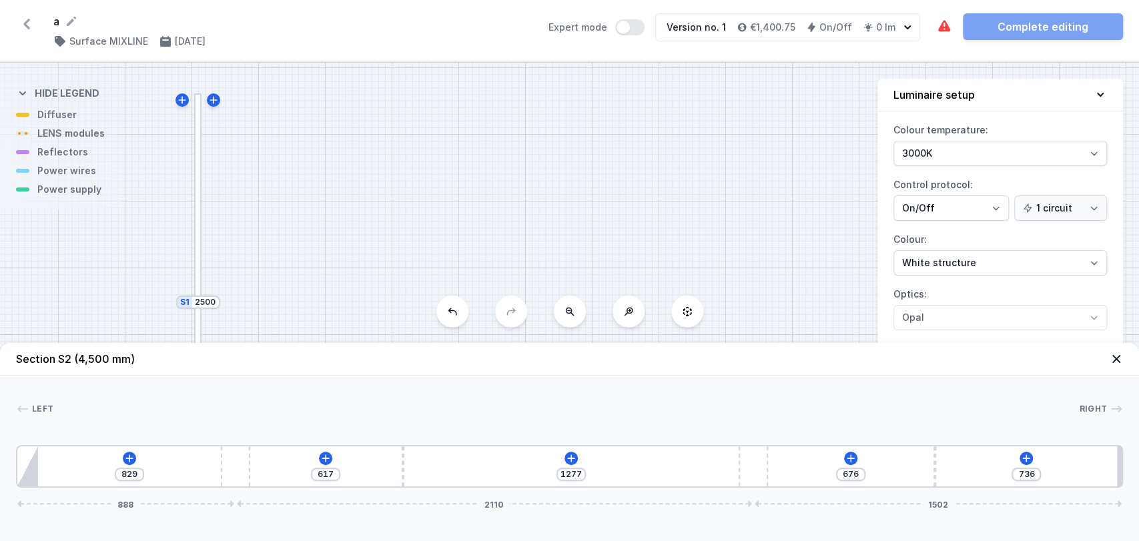
type input "1167"
type input "1062"
type input "1044"
type input "1140"
type input "966"
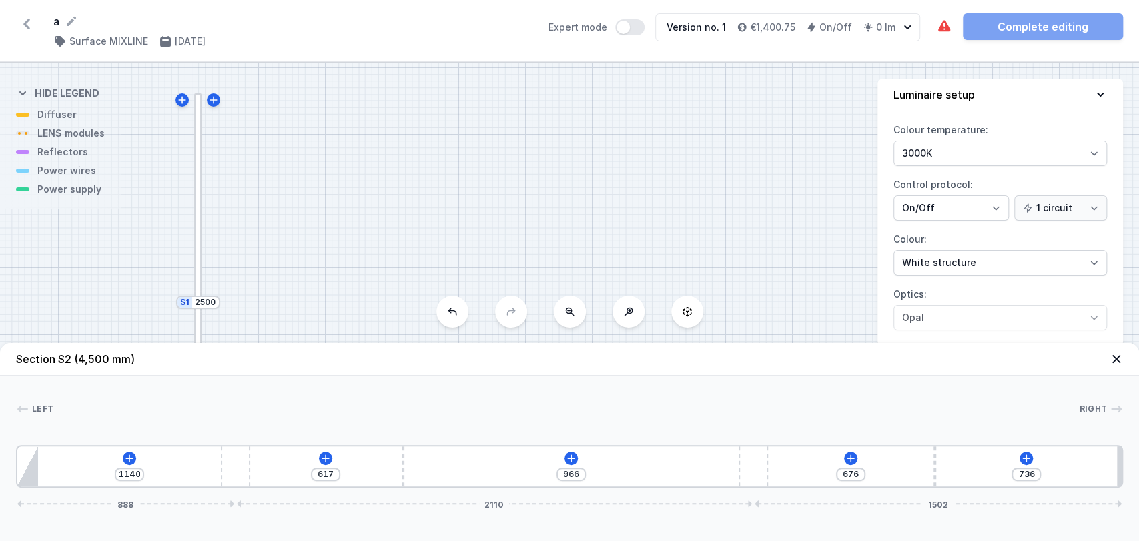
type input "576"
type input "937"
type input "582"
type input "931"
type input "579"
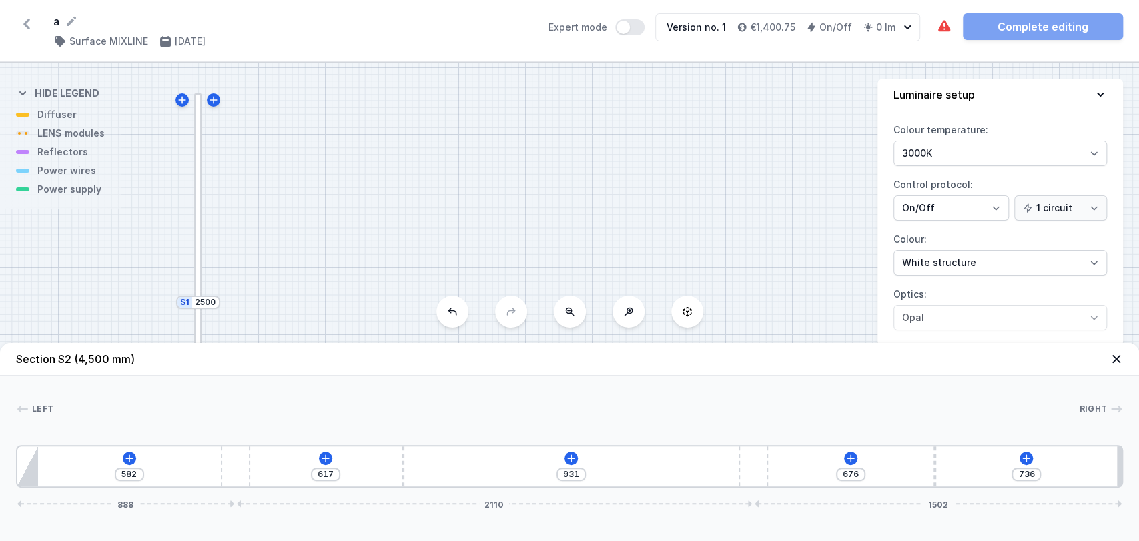
type input "934"
type input "571"
type input "942"
type input "566"
type input "947"
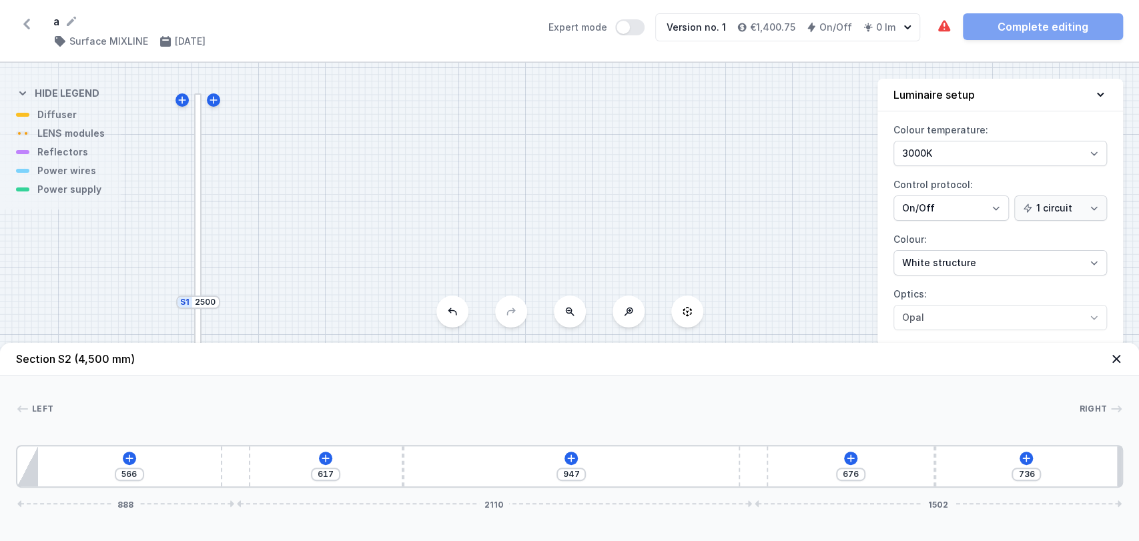
type input "1153"
drag, startPoint x: 395, startPoint y: 469, endPoint x: 360, endPoint y: 450, distance: 40.3
click at [360, 450] on div "1148 617 958 676 736 1298 1700 1502" at bounding box center [569, 466] width 1107 height 43
drag, startPoint x: 335, startPoint y: 464, endPoint x: 306, endPoint y: 458, distance: 29.2
click at [306, 458] on div "953 617 1153 676 736 1098 1900 1502" at bounding box center [569, 466] width 1107 height 43
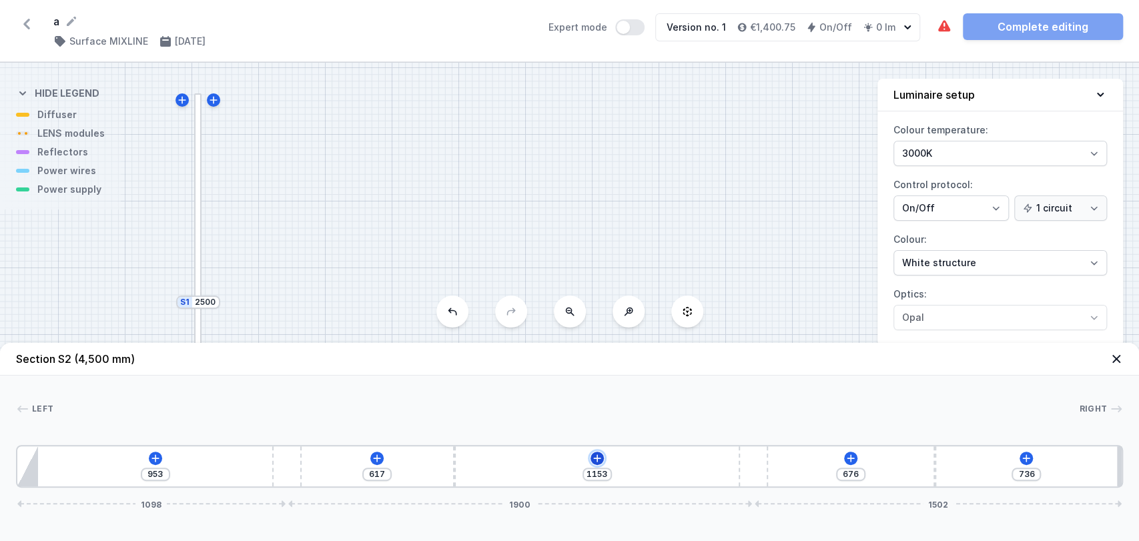
click at [596, 458] on icon at bounding box center [596, 457] width 7 height 7
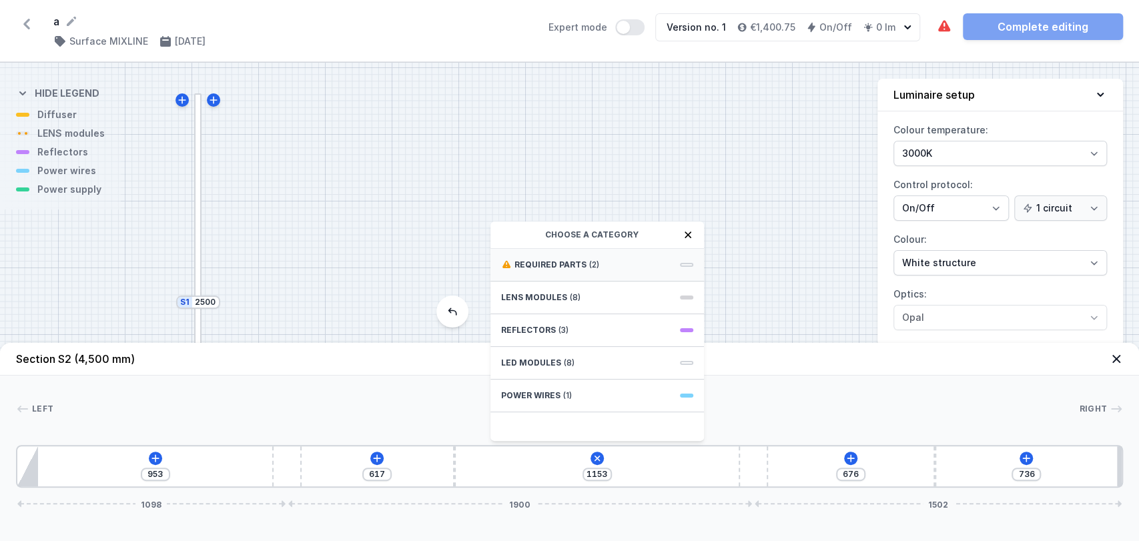
click at [581, 279] on div "Required parts (2)" at bounding box center [597, 265] width 214 height 33
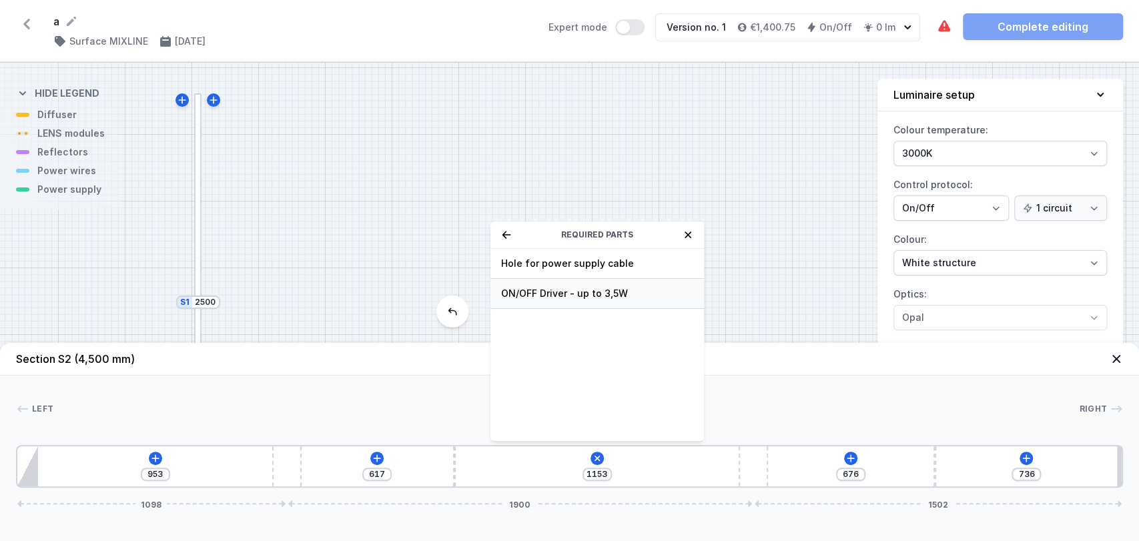
click at [575, 289] on span "ON/OFF Driver - up to 3,5W" at bounding box center [597, 293] width 192 height 13
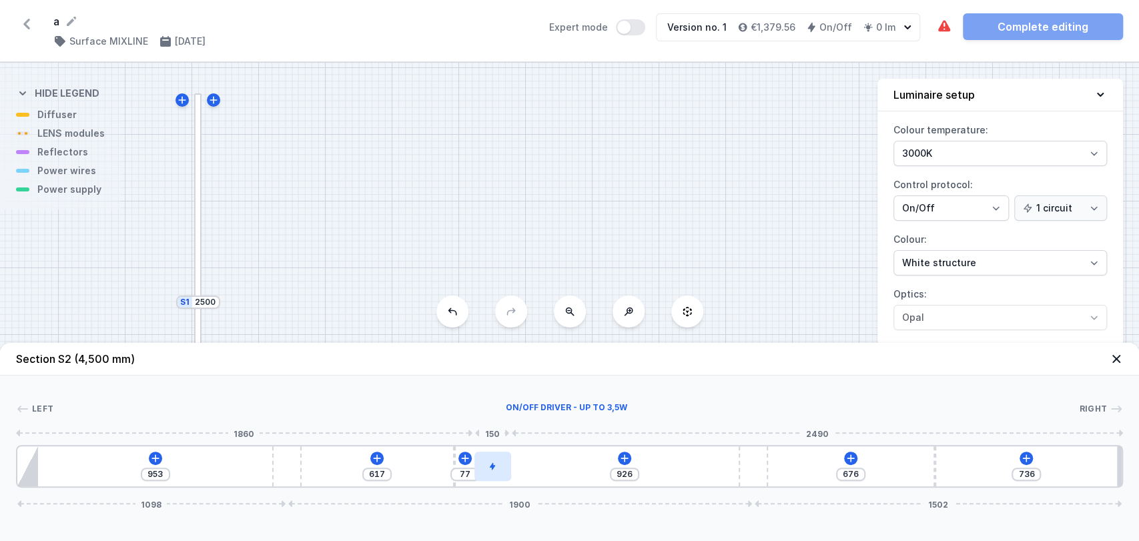
drag, startPoint x: 474, startPoint y: 462, endPoint x: 499, endPoint y: 460, distance: 25.4
click at [499, 460] on div at bounding box center [492, 466] width 37 height 29
click at [628, 460] on icon at bounding box center [624, 458] width 11 height 11
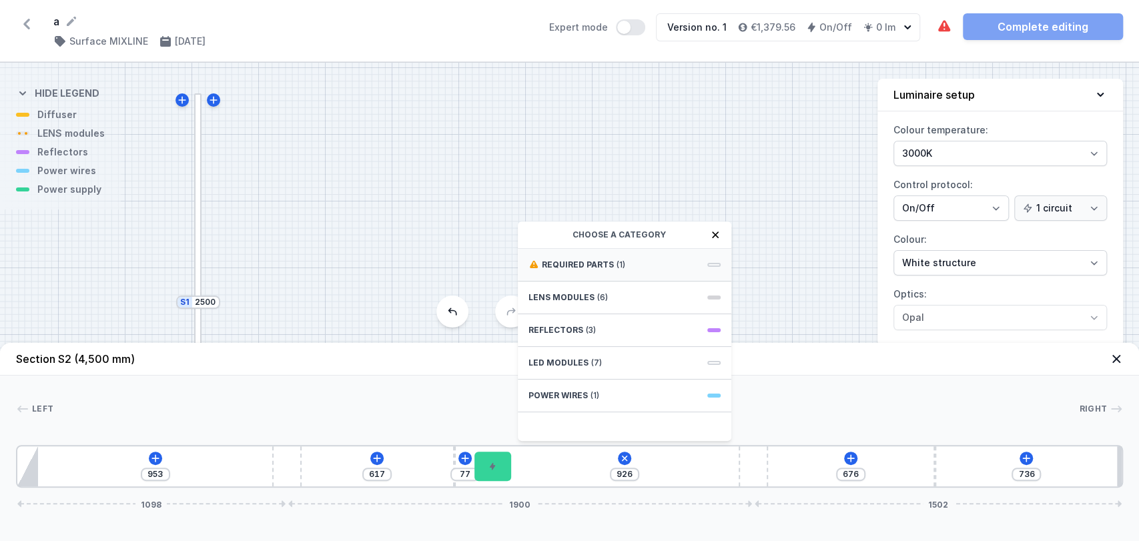
click at [571, 265] on span "Required parts" at bounding box center [578, 265] width 72 height 11
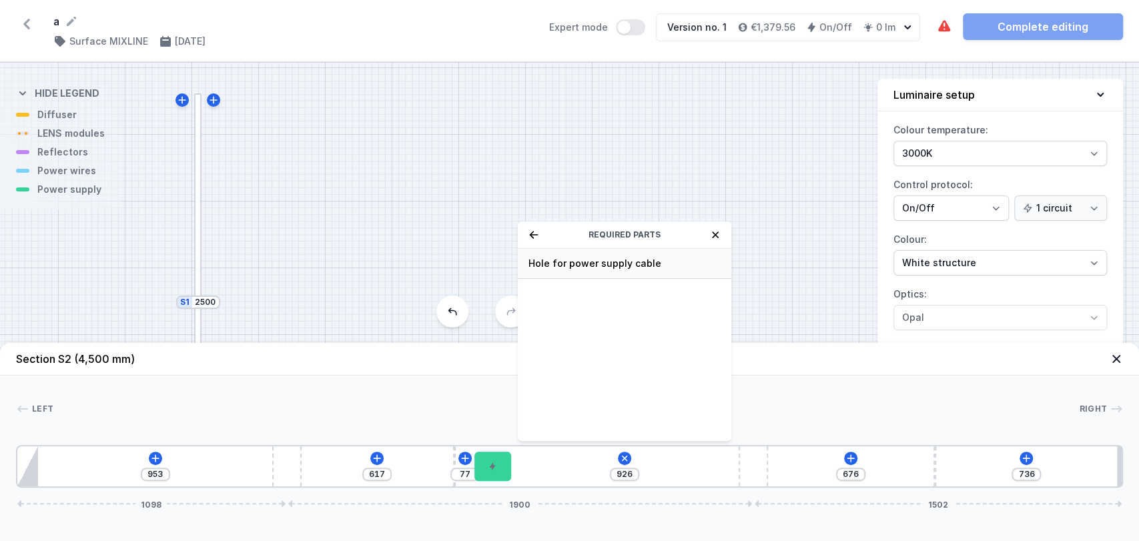
click at [593, 268] on span "Hole for power supply cable" at bounding box center [624, 263] width 192 height 13
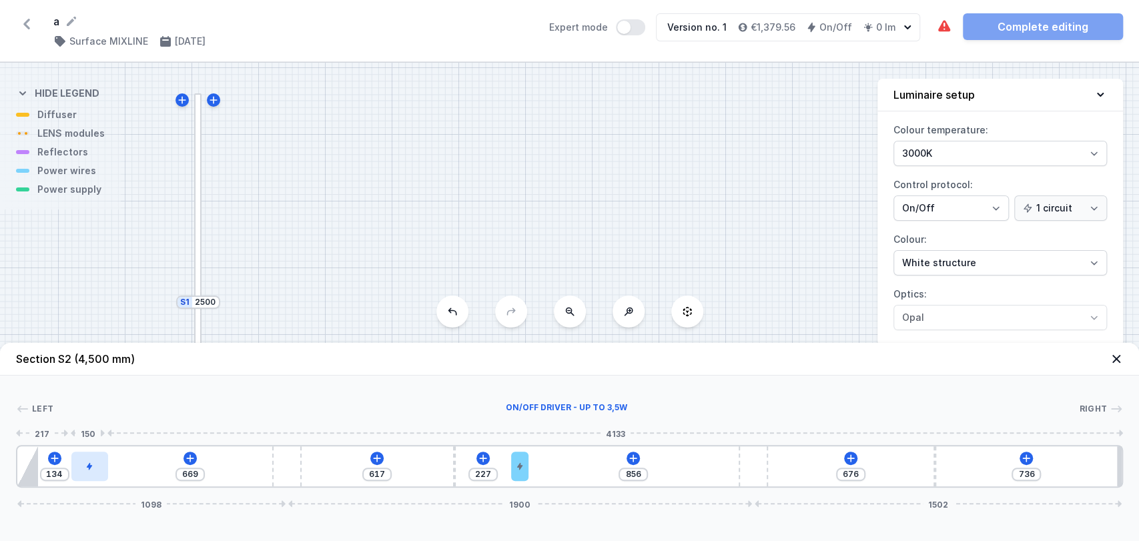
drag, startPoint x: 466, startPoint y: 472, endPoint x: 85, endPoint y: 467, distance: 380.4
click at [85, 467] on div at bounding box center [89, 466] width 37 height 29
click at [636, 459] on icon at bounding box center [633, 458] width 11 height 11
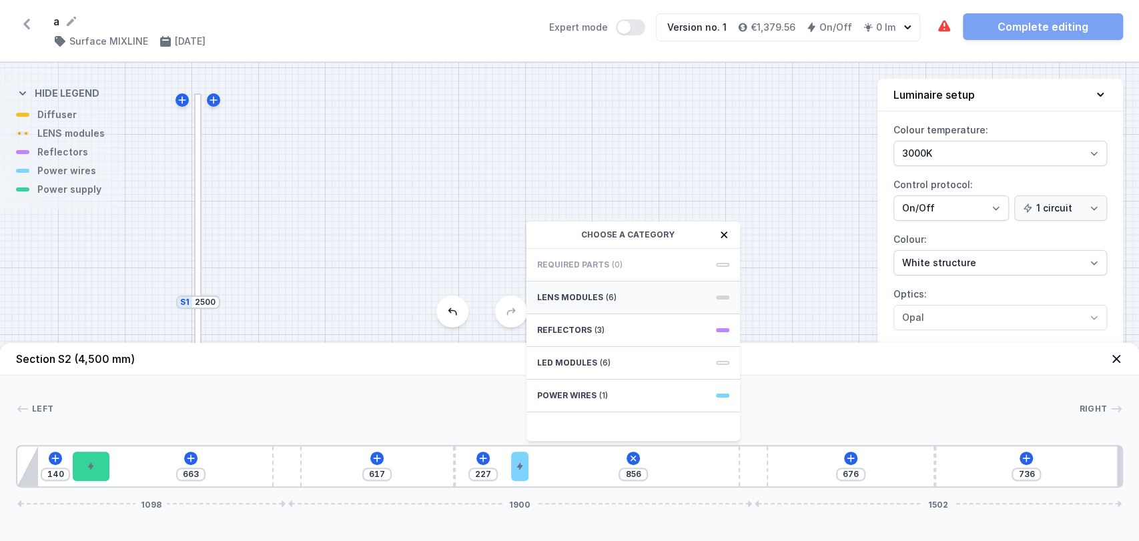
click at [592, 292] on span "LENS modules" at bounding box center [570, 297] width 66 height 11
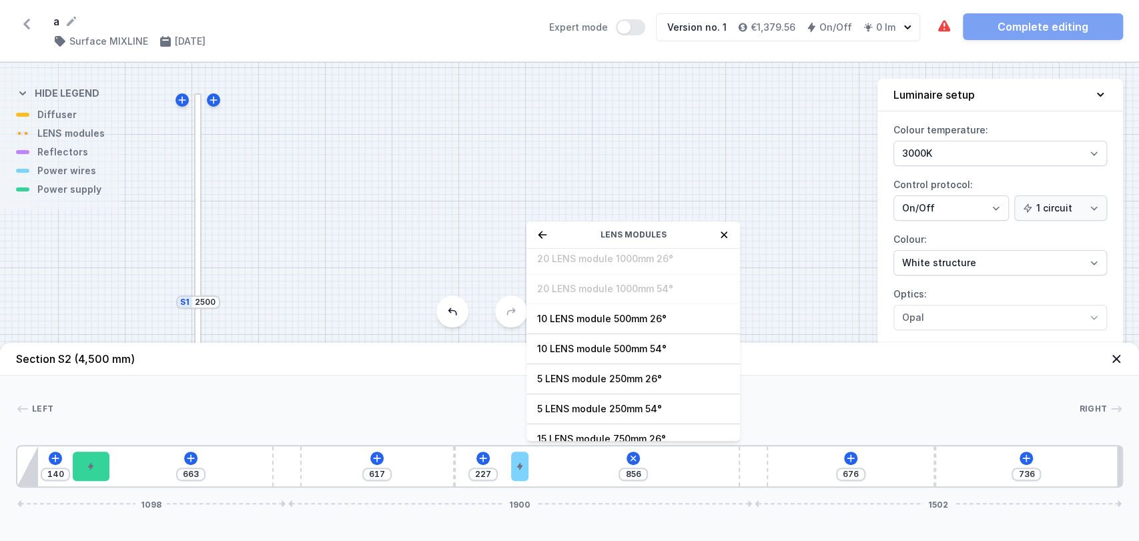
scroll to position [47, 0]
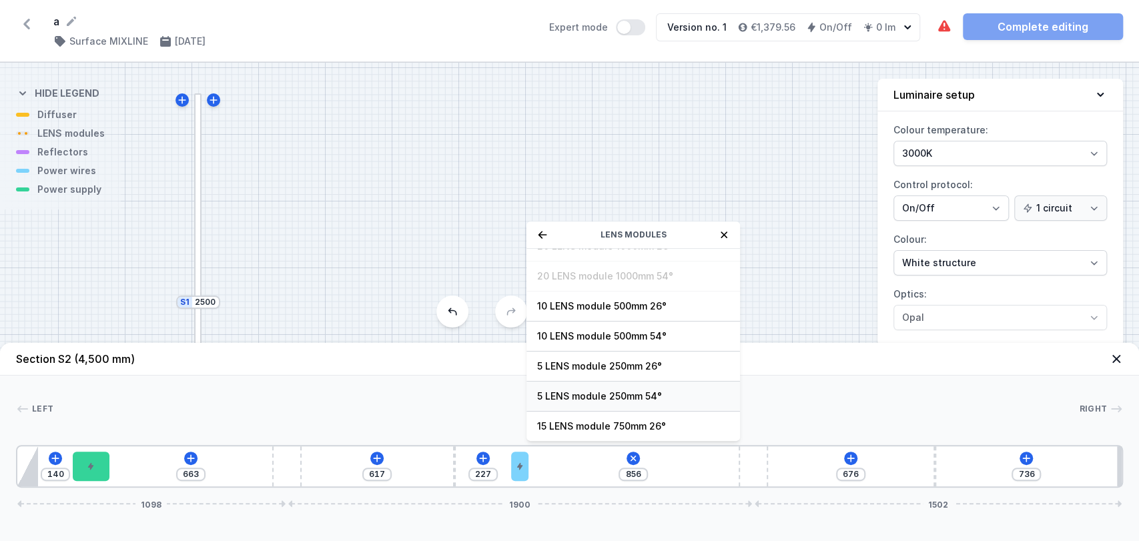
click at [589, 394] on span "5 LENS module 250mm 54°" at bounding box center [633, 396] width 192 height 13
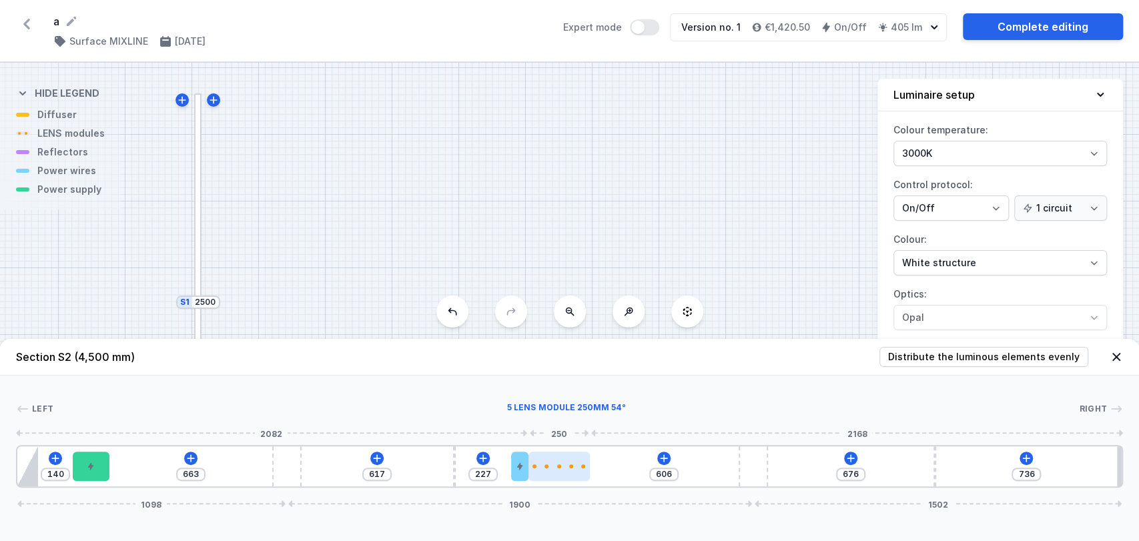
click at [556, 467] on div at bounding box center [558, 466] width 61 height 4
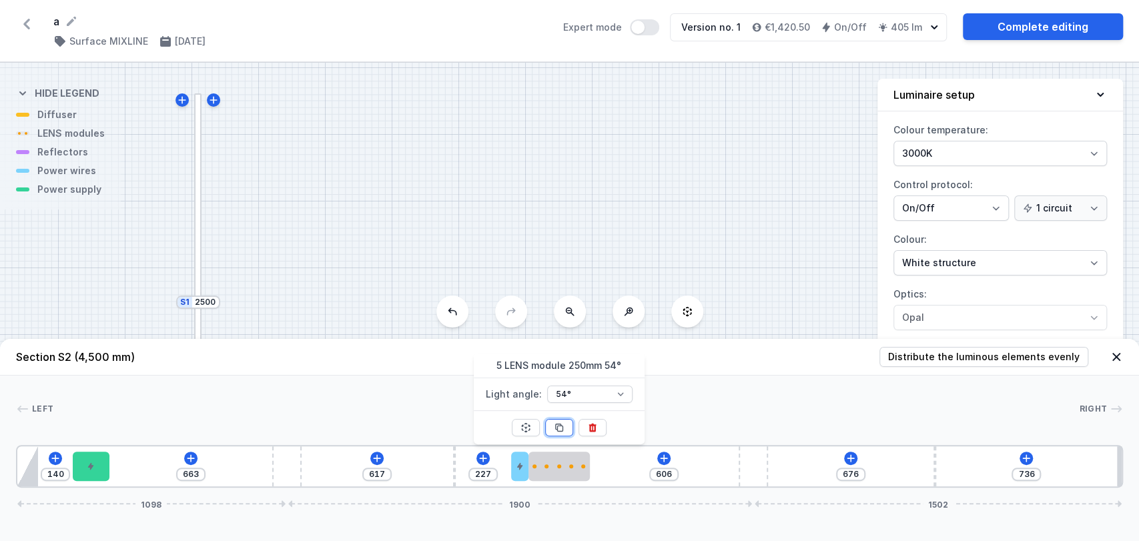
click at [557, 428] on icon at bounding box center [559, 427] width 11 height 11
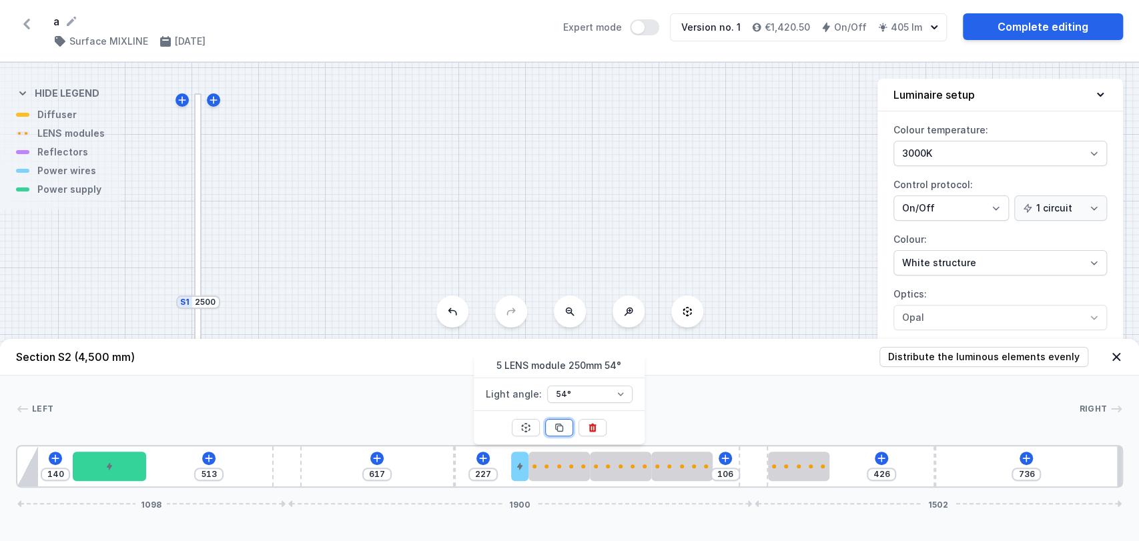
click at [557, 428] on icon at bounding box center [559, 427] width 11 height 11
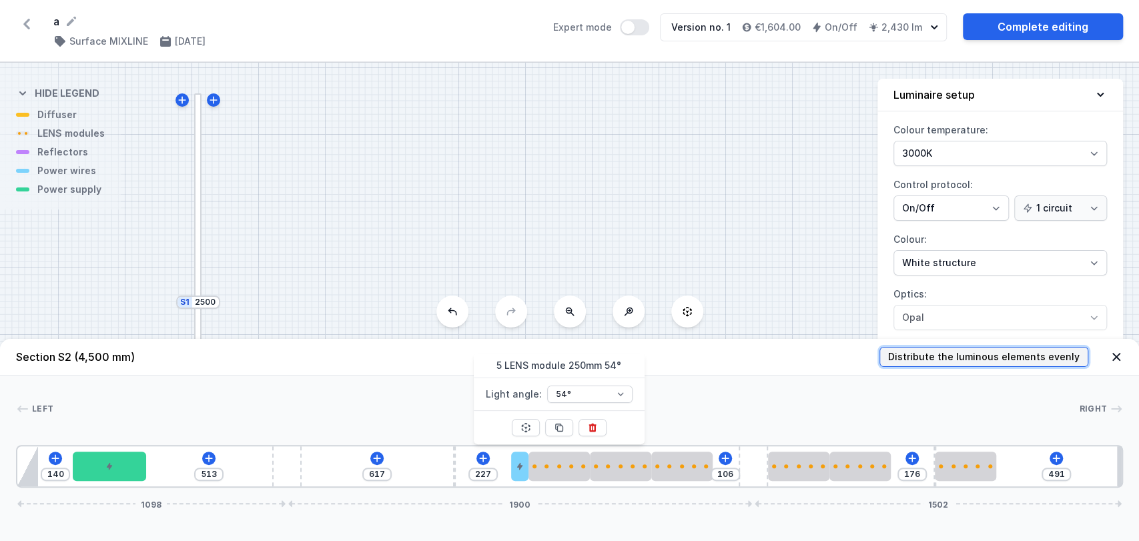
click at [988, 364] on button "Distribute the luminous elements evenly" at bounding box center [983, 357] width 209 height 20
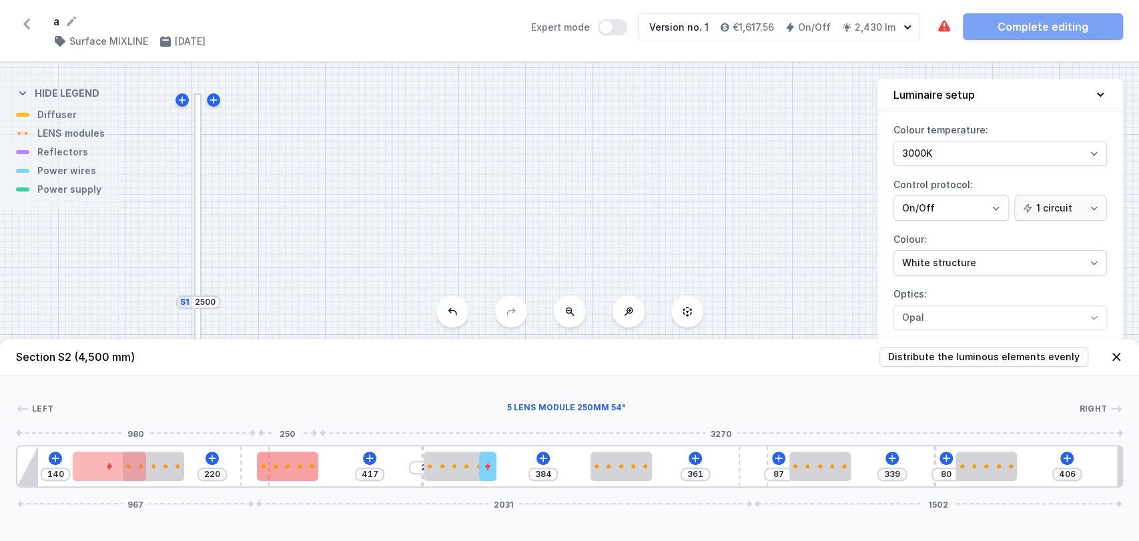
drag, startPoint x: 278, startPoint y: 456, endPoint x: 262, endPoint y: 458, distance: 16.1
click at [262, 458] on div "140 220 417 2 384 361 87 339 80 406 967 2031 1502" at bounding box center [569, 466] width 1107 height 43
drag, startPoint x: 295, startPoint y: 472, endPoint x: 319, endPoint y: 472, distance: 24.0
click at [319, 472] on div at bounding box center [298, 466] width 61 height 29
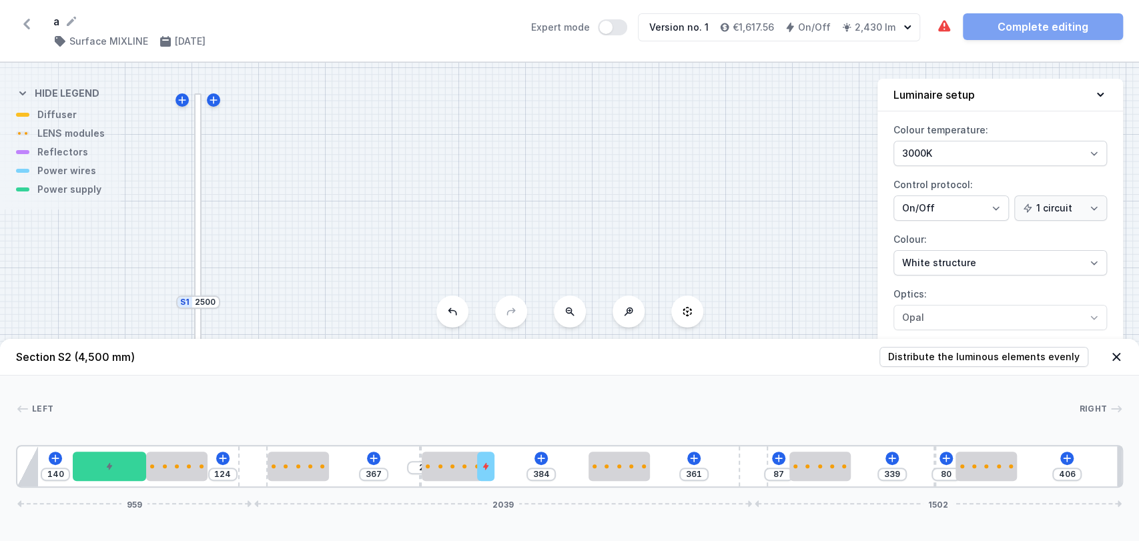
drag, startPoint x: 178, startPoint y: 468, endPoint x: 212, endPoint y: 469, distance: 33.4
click at [212, 469] on div "140 124 367 2 384 361 87 339 80 406 959 2039 1502" at bounding box center [569, 466] width 1107 height 43
drag, startPoint x: 482, startPoint y: 476, endPoint x: 497, endPoint y: 474, distance: 15.5
click at [497, 474] on div at bounding box center [491, 466] width 17 height 29
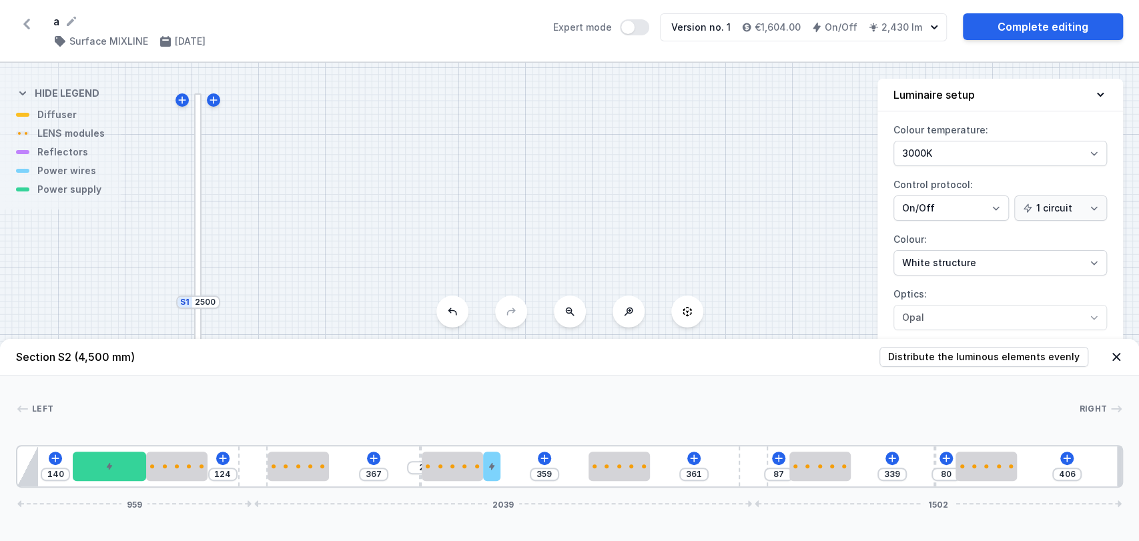
click at [1120, 360] on icon at bounding box center [1116, 356] width 13 height 13
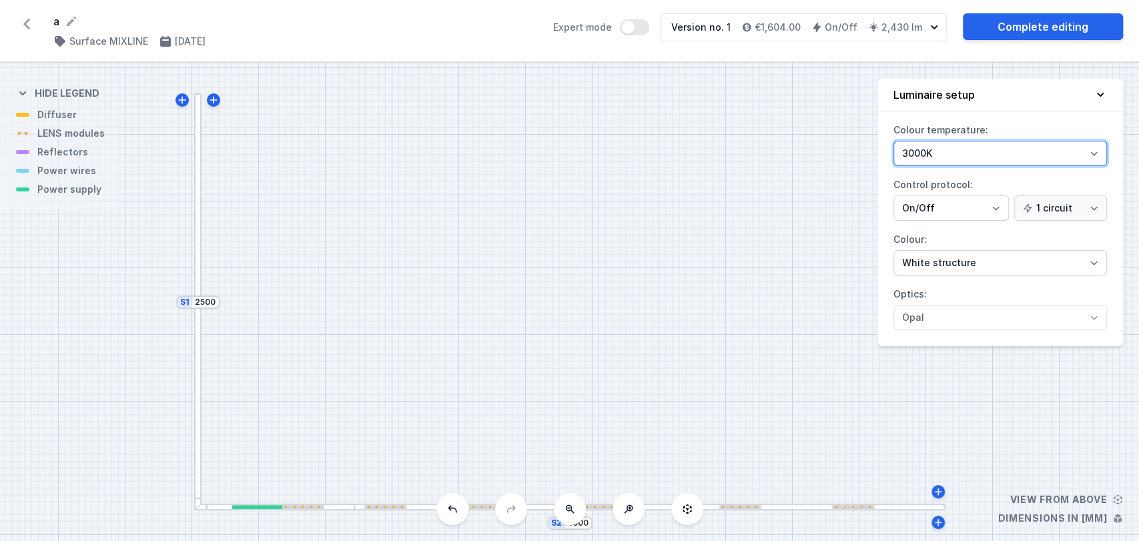
click at [936, 157] on select "3000K 4000K 2700K" at bounding box center [1000, 153] width 214 height 25
click at [893, 141] on select "3000K 4000K 2700K" at bounding box center [1000, 153] width 214 height 25
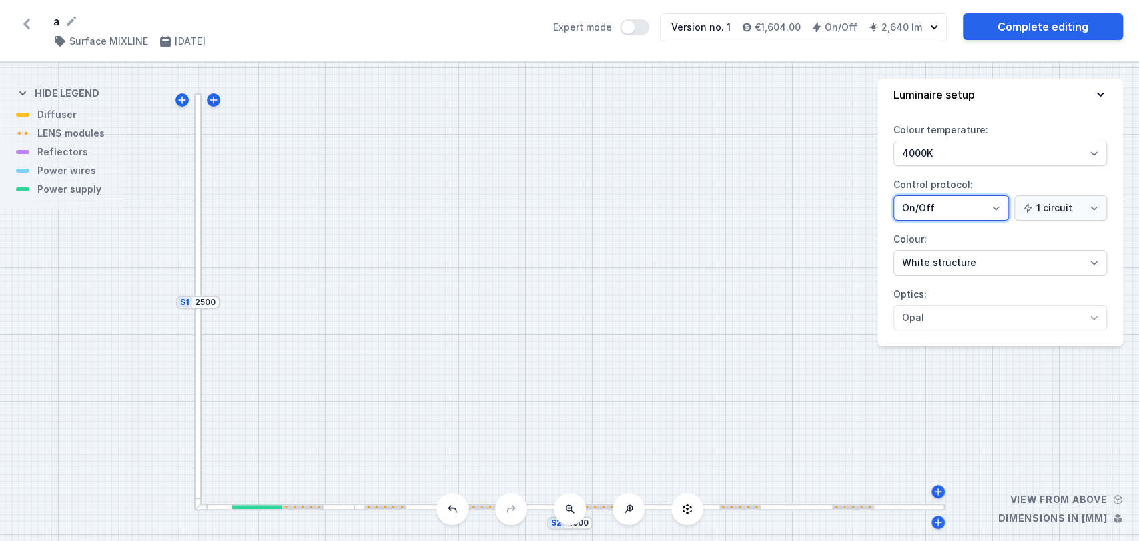
click at [953, 207] on select "On/Off SwitchDIM DALI AQsmart" at bounding box center [950, 207] width 115 height 25
click at [954, 212] on select "On/Off SwitchDIM DALI AQsmart" at bounding box center [950, 207] width 115 height 25
click at [951, 264] on select "White structure Black structure Gold structure Copper Gray Another colour (from…" at bounding box center [1000, 262] width 214 height 25
click at [783, 370] on div "S2 4500 S1 2500" at bounding box center [569, 302] width 1139 height 478
click at [1025, 33] on link "Complete editing" at bounding box center [1043, 26] width 160 height 27
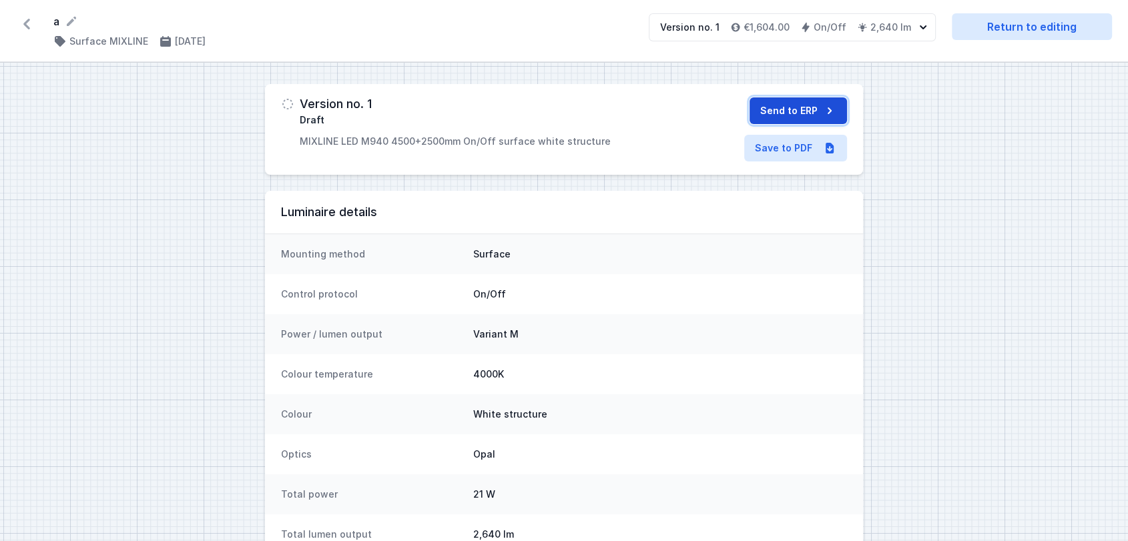
click at [806, 111] on button "Send to ERP" at bounding box center [797, 110] width 97 height 27
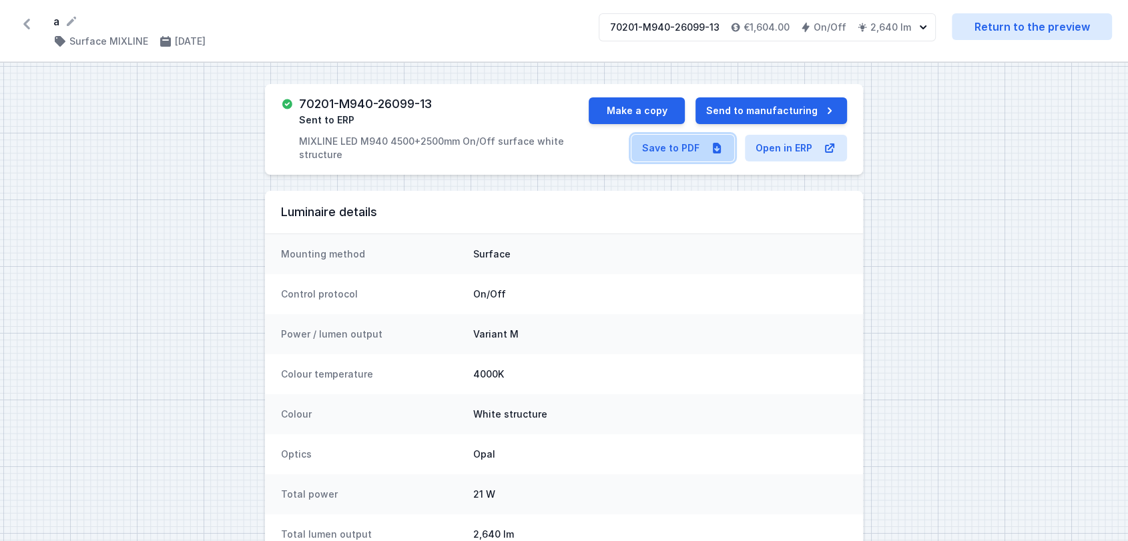
click at [661, 149] on link "Save to PDF" at bounding box center [682, 148] width 103 height 27
click at [643, 104] on button "Make a copy" at bounding box center [636, 110] width 96 height 27
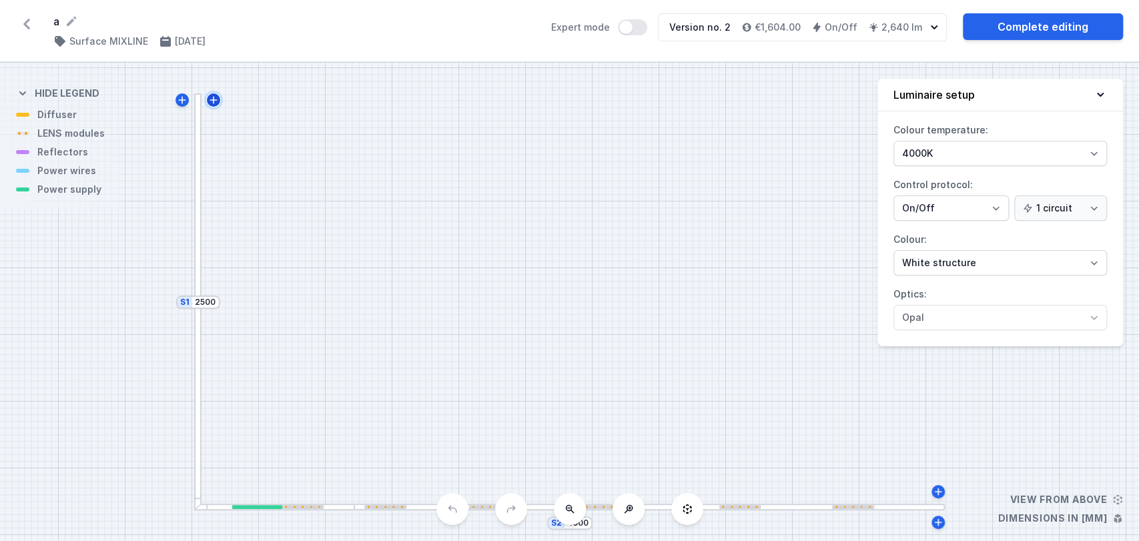
click at [213, 103] on icon at bounding box center [213, 100] width 11 height 11
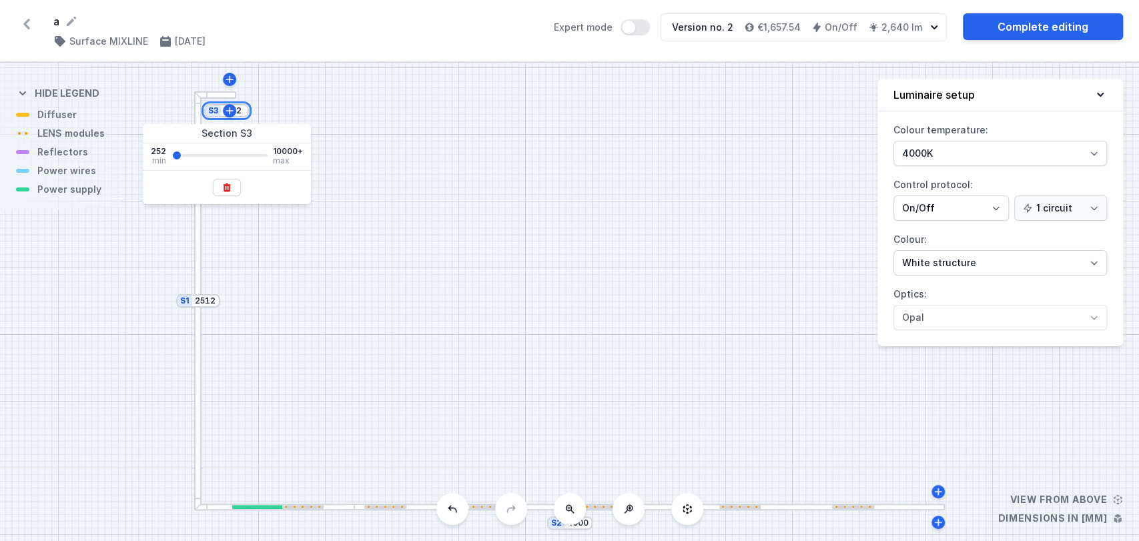
click at [244, 109] on input "252" at bounding box center [234, 110] width 21 height 11
click at [232, 184] on button at bounding box center [227, 187] width 28 height 17
